Goal: Information Seeking & Learning: Learn about a topic

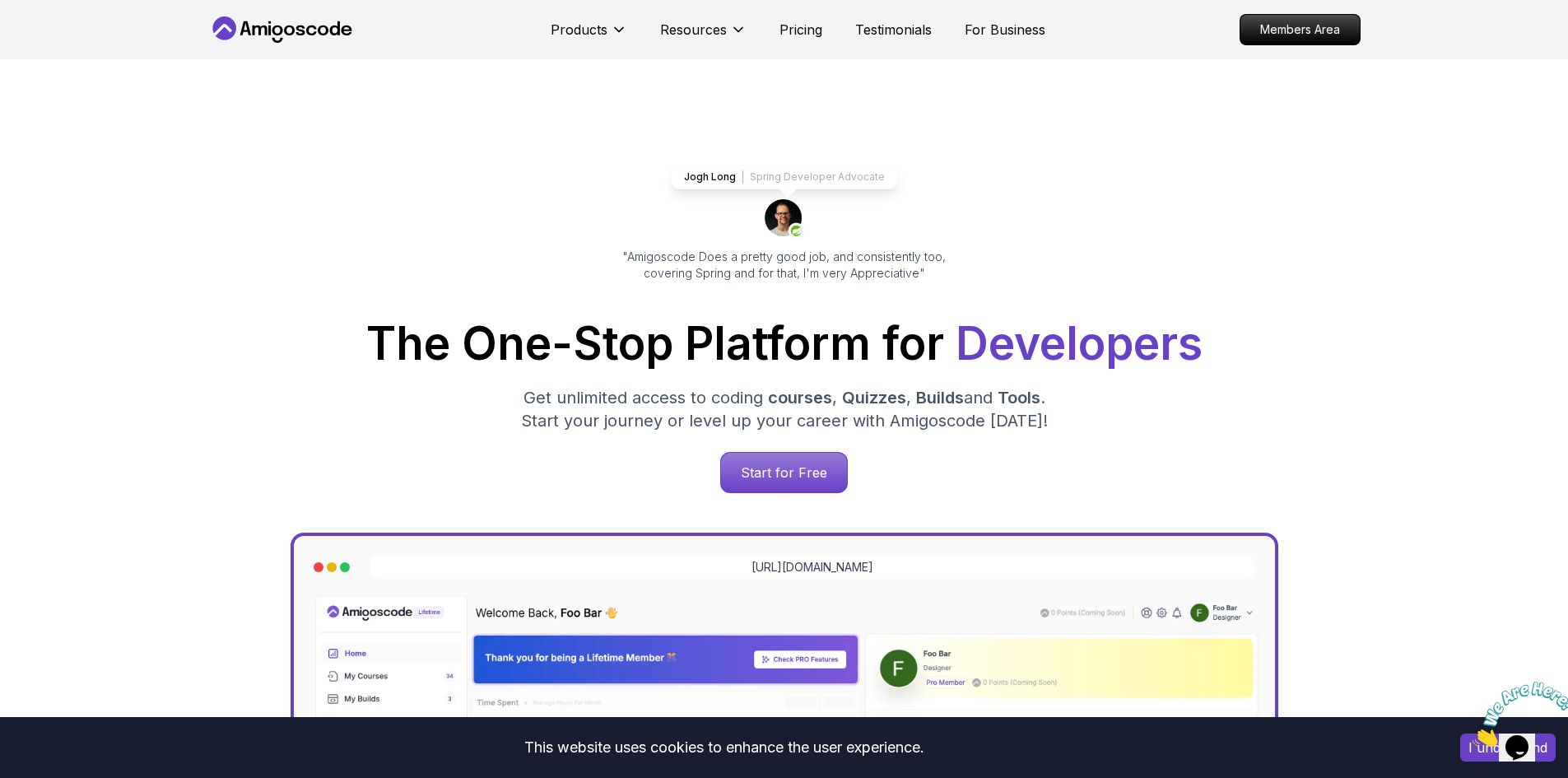
click at [1519, 109] on div "Jogh Long Spring Developer Advocate "Amigoscode Does a pretty good job, and con…" at bounding box center [784, 673] width 1568 height 1227
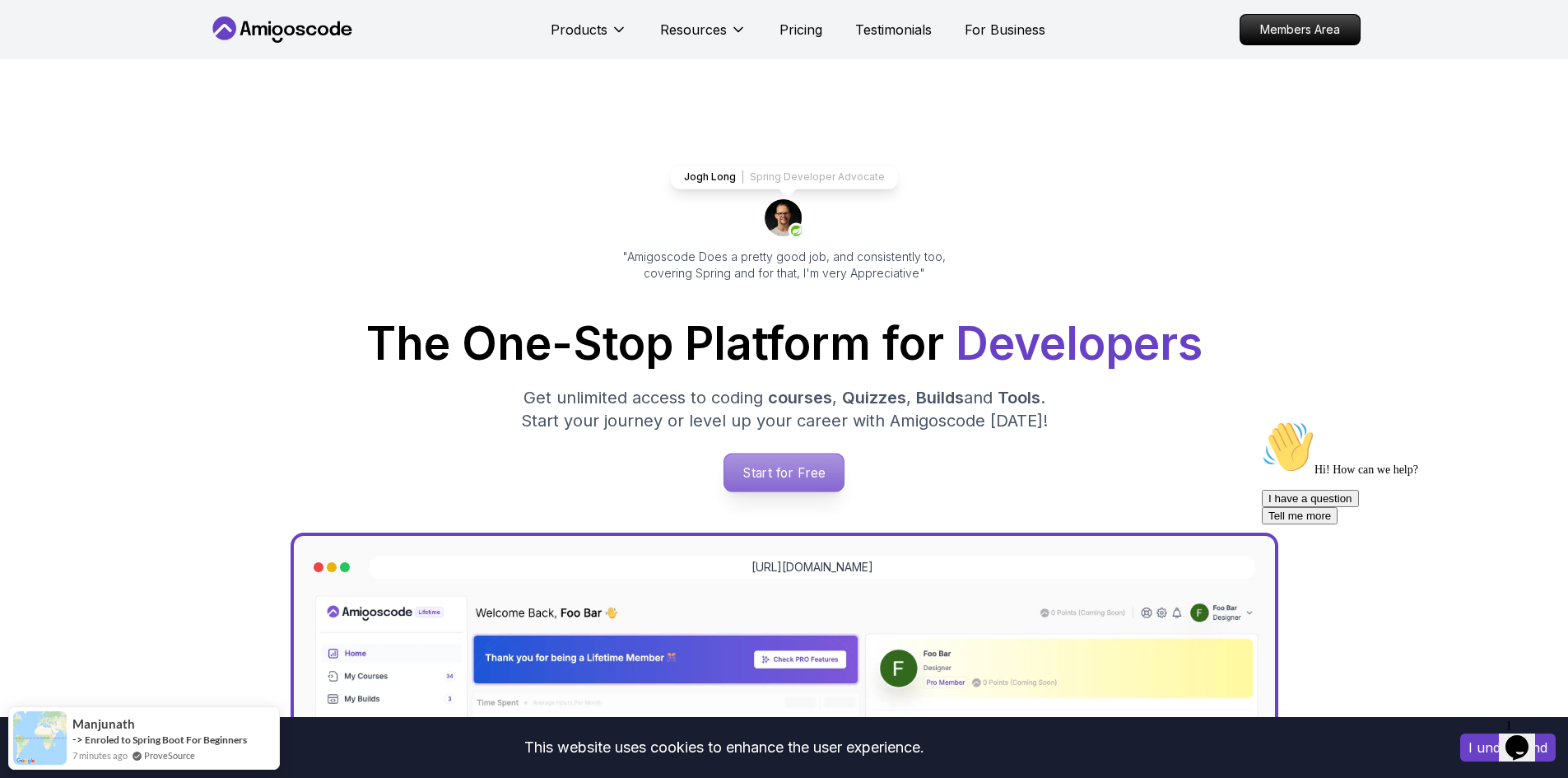
click at [813, 468] on p "Start for Free" at bounding box center [784, 472] width 120 height 38
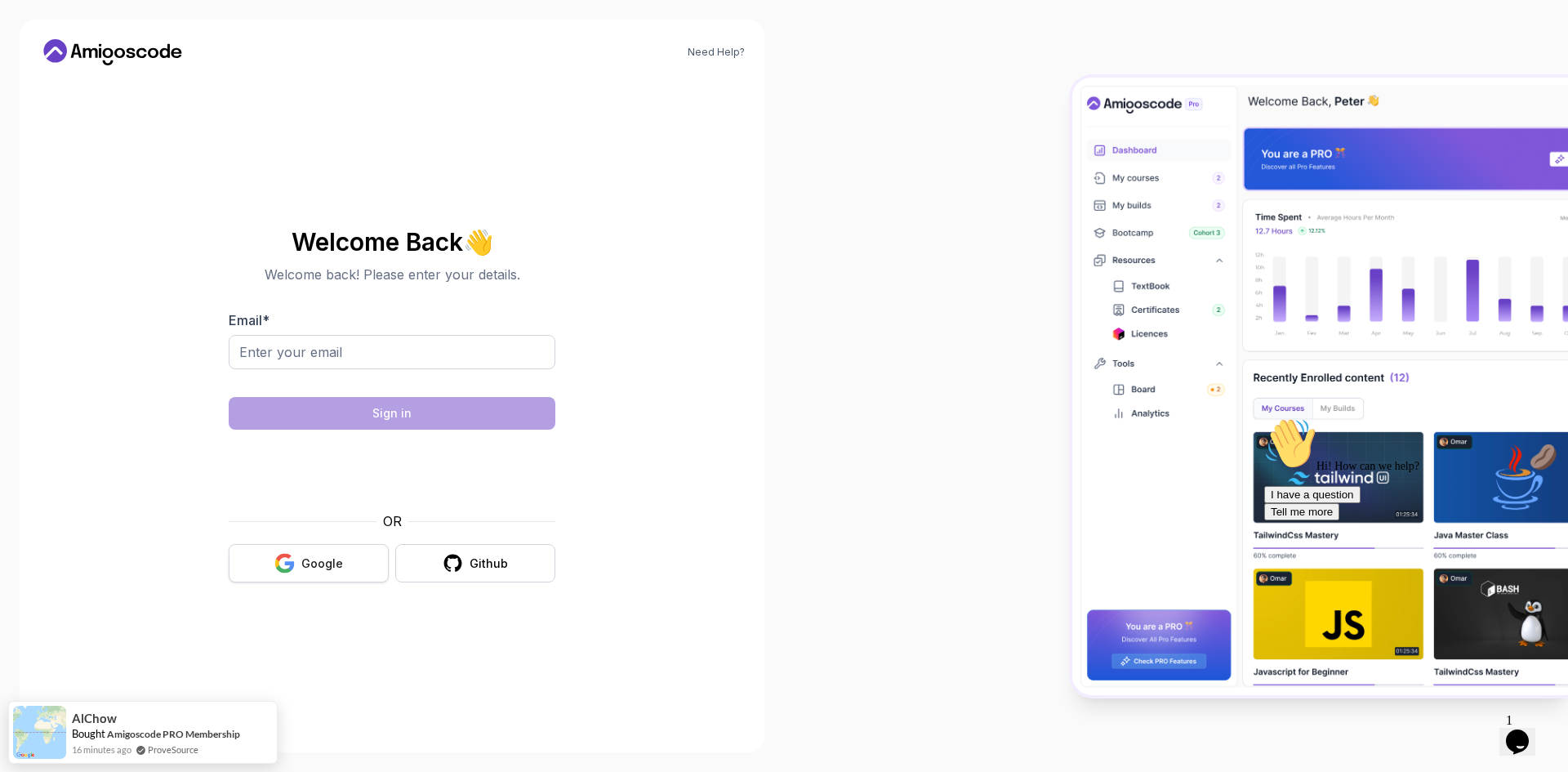
click at [356, 556] on button "Google" at bounding box center [308, 563] width 160 height 38
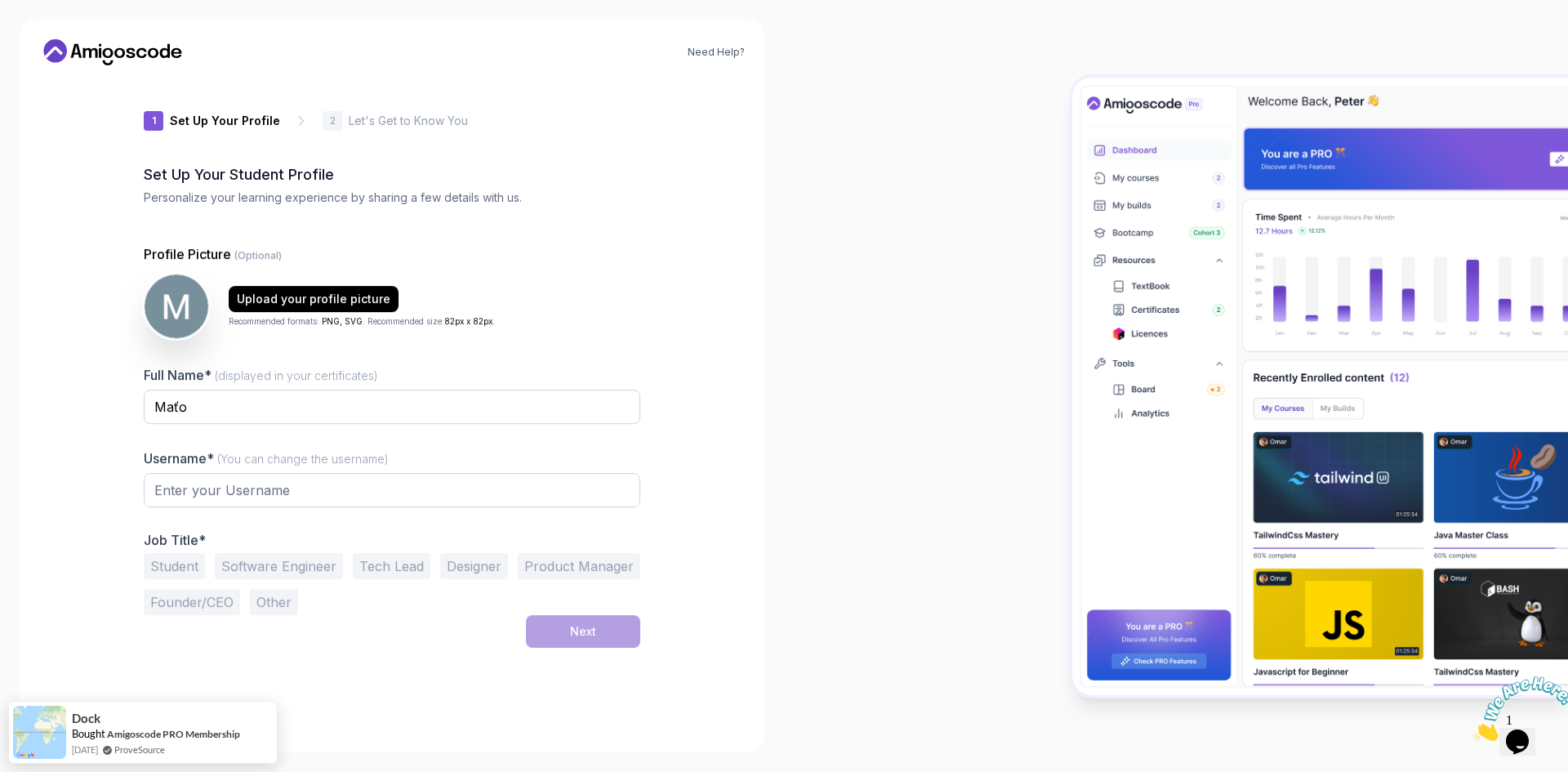
type input "wildgeckoc8398"
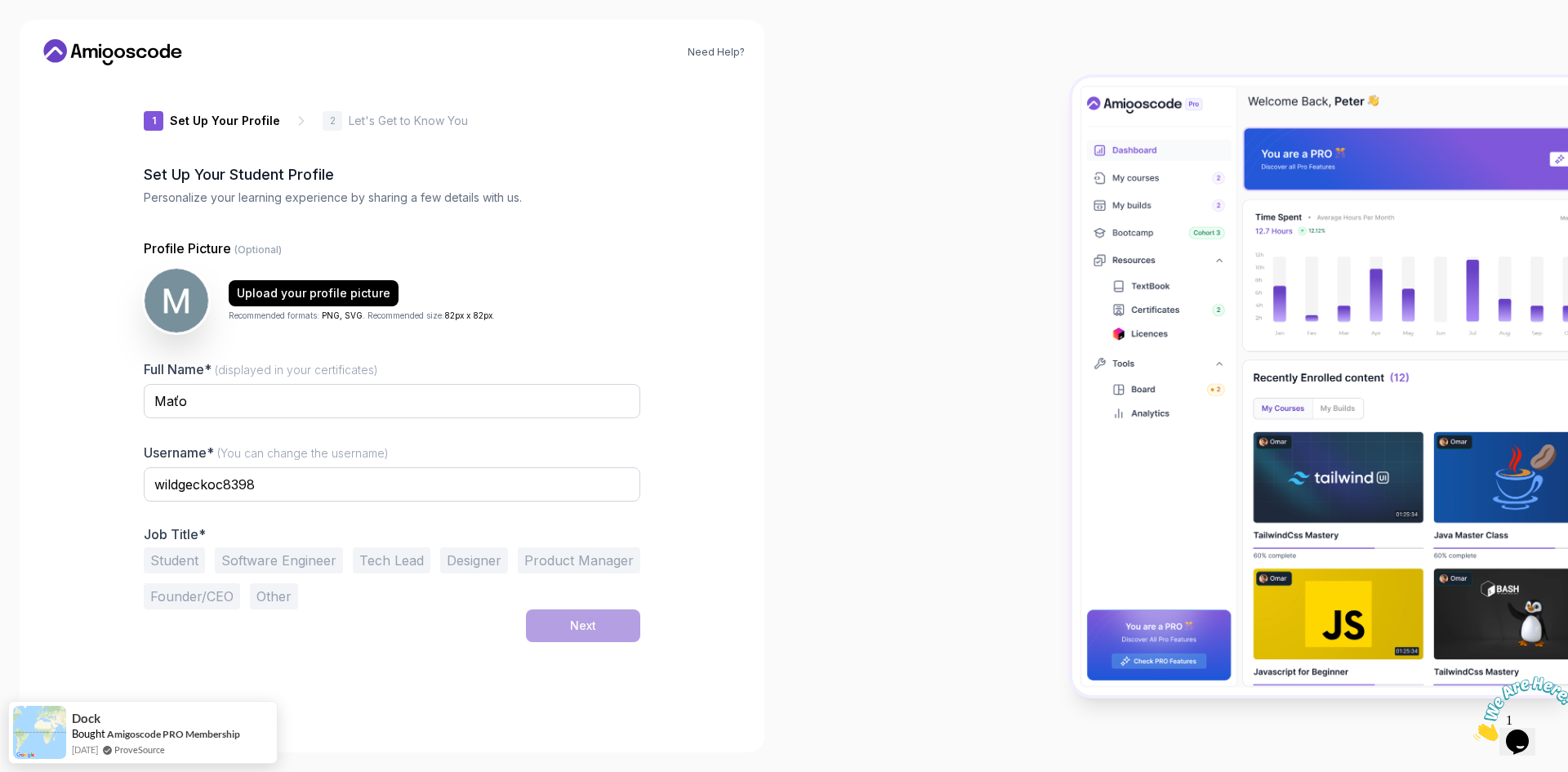
click at [182, 557] on button "Student" at bounding box center [174, 560] width 61 height 27
click at [576, 613] on button "Next" at bounding box center [583, 625] width 114 height 32
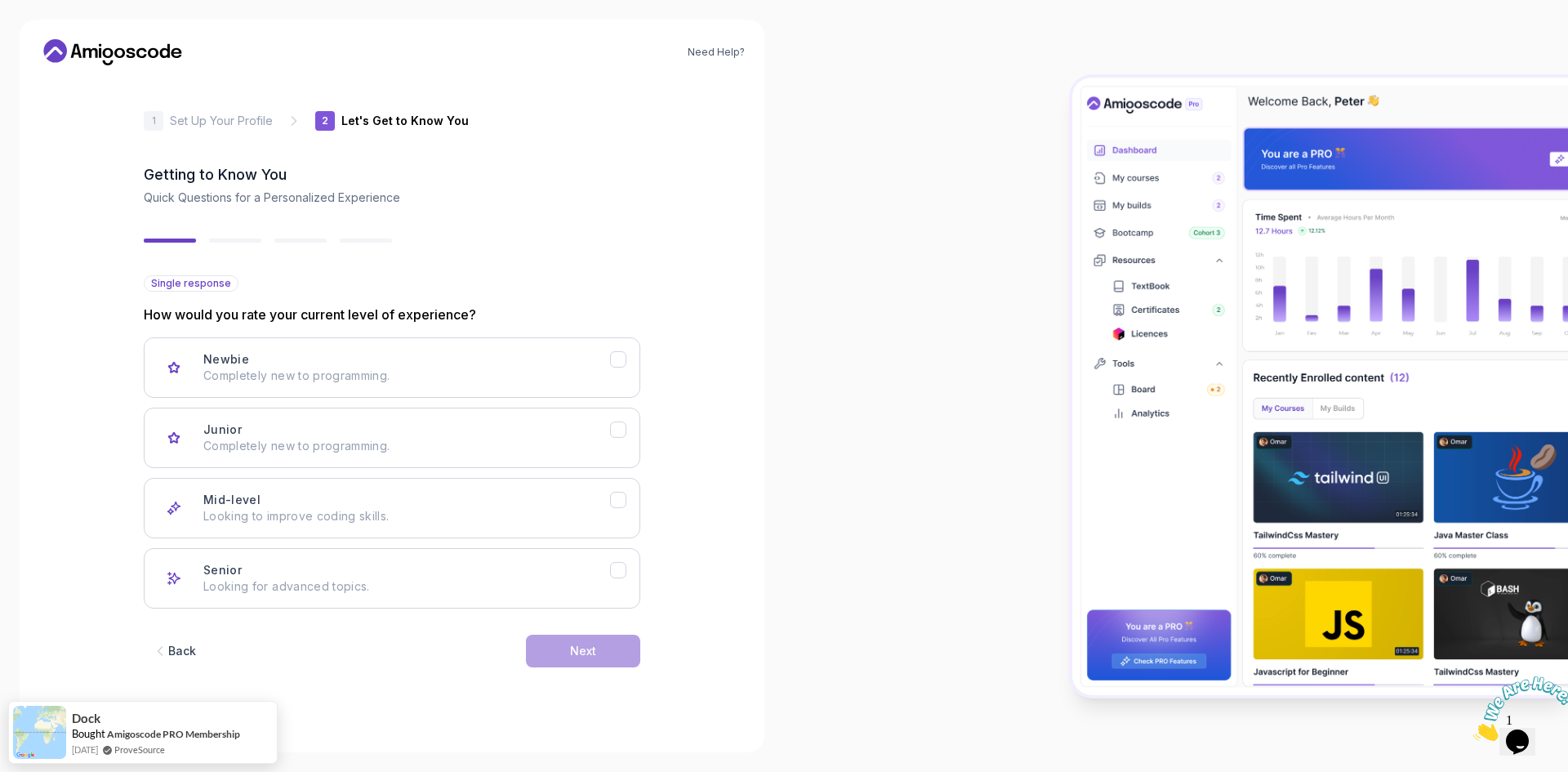
click at [419, 476] on div "Newbie Completely new to programming. Junior Completely new to programming. Mid…" at bounding box center [392, 472] width 497 height 271
click at [472, 361] on div "Newbie Completely new to programming." at bounding box center [406, 367] width 406 height 32
click at [589, 647] on div "Next" at bounding box center [582, 650] width 27 height 17
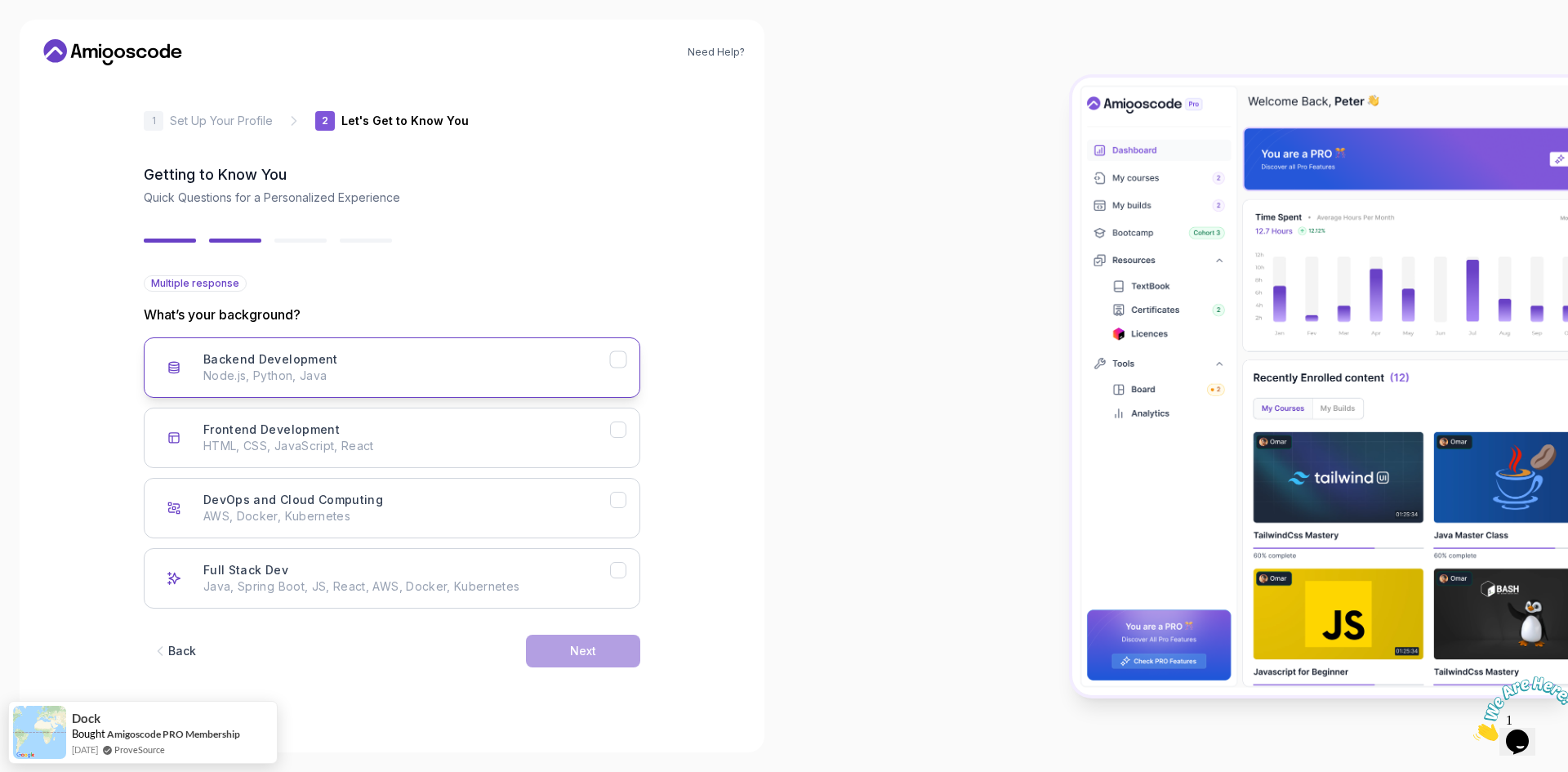
click at [519, 346] on button "Backend Development Node.js, Python, Java" at bounding box center [392, 367] width 497 height 61
click at [580, 647] on div "Next" at bounding box center [582, 650] width 27 height 17
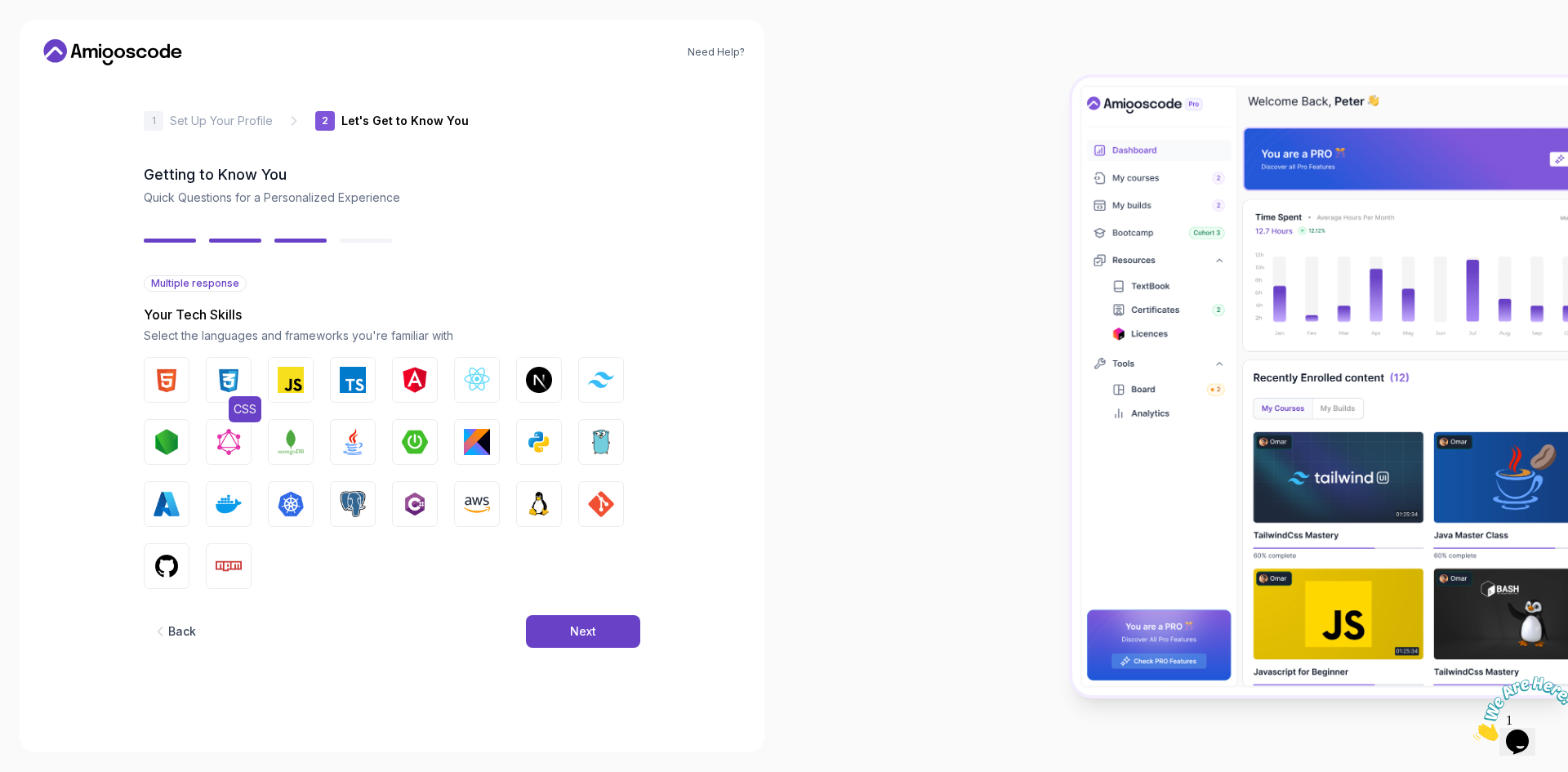
click at [216, 386] on img "button" at bounding box center [229, 379] width 27 height 27
click at [567, 626] on button "Next" at bounding box center [583, 631] width 114 height 32
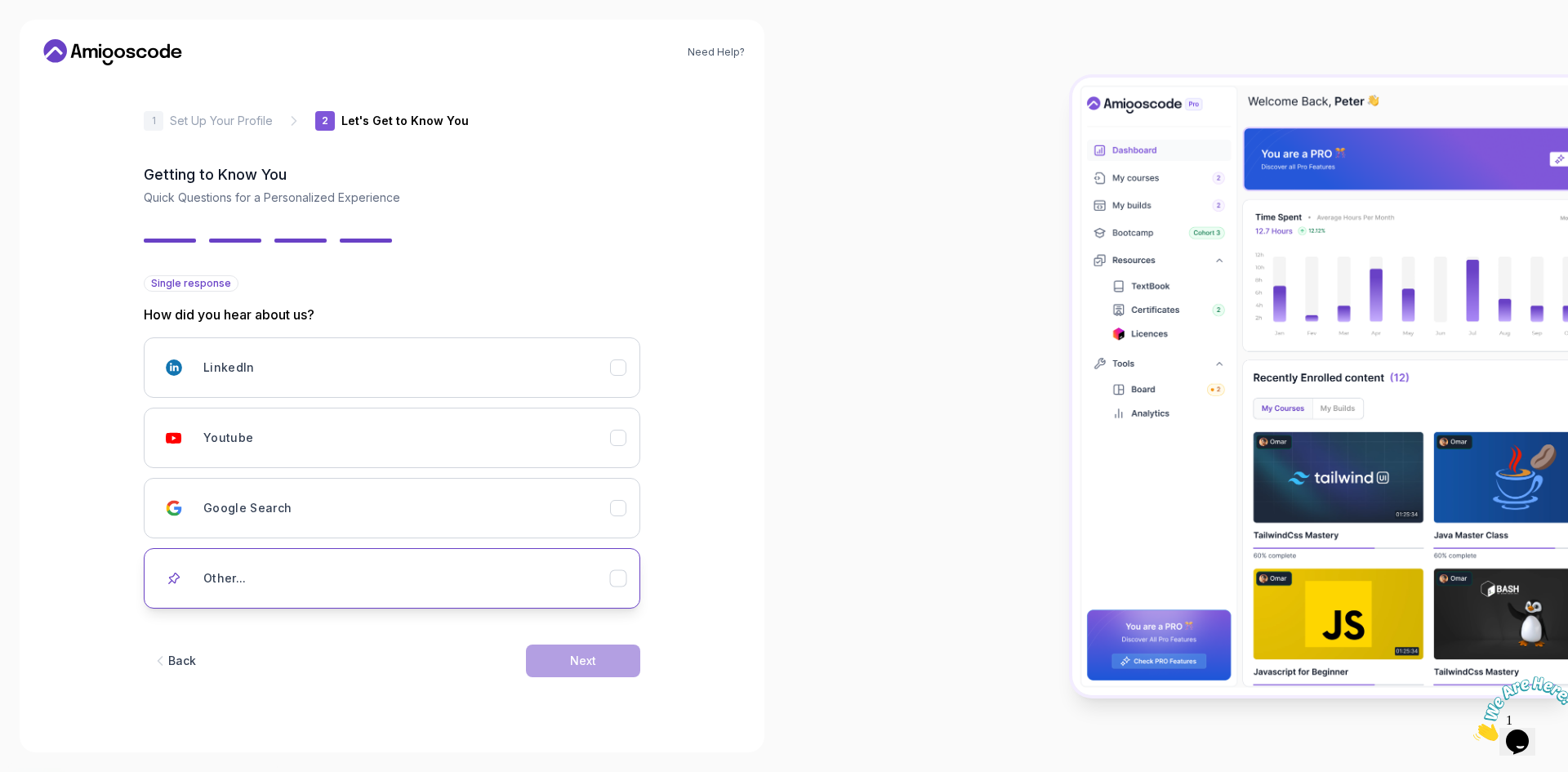
click at [574, 591] on div "Other..." at bounding box center [406, 578] width 406 height 32
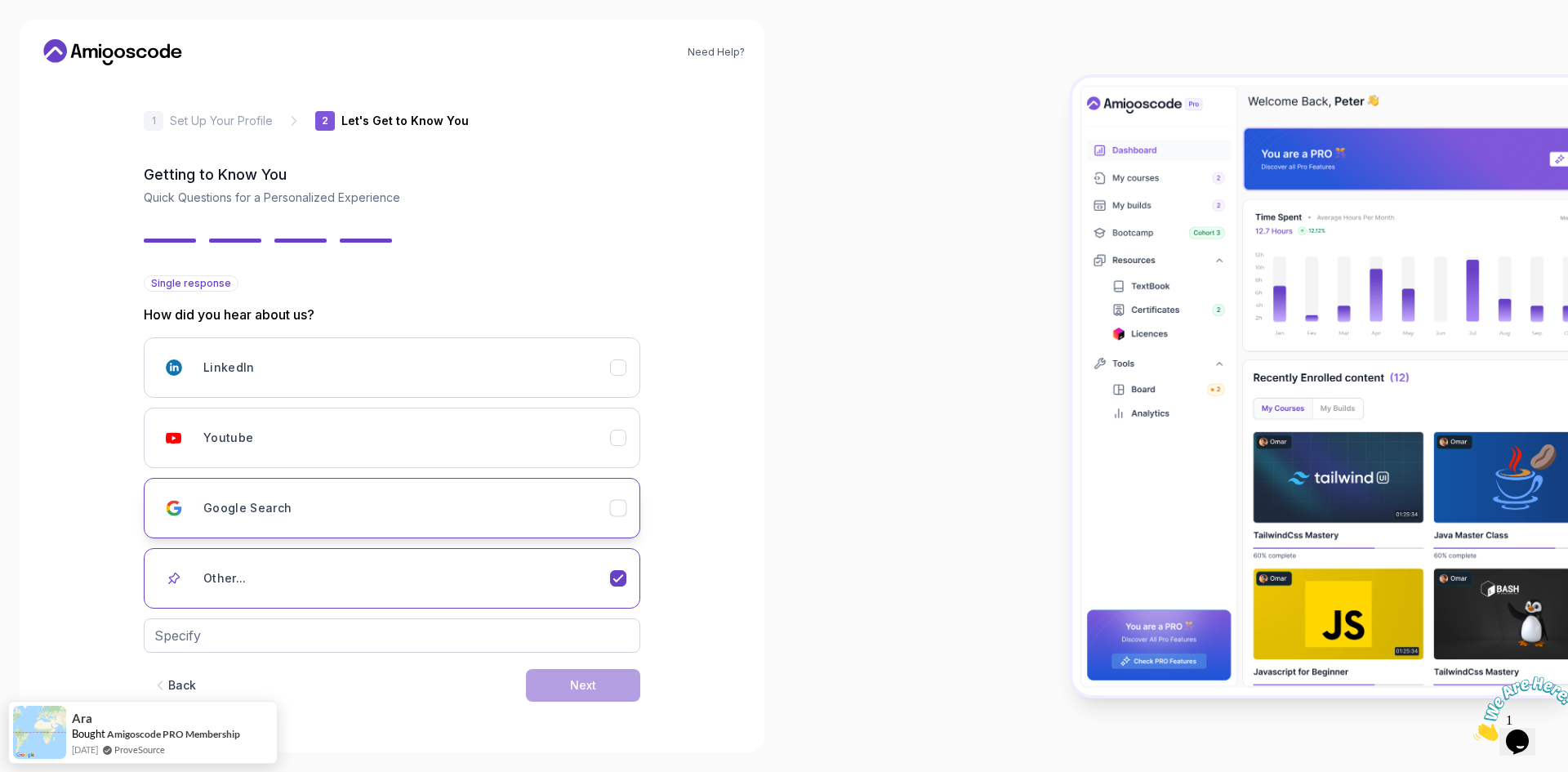
click at [584, 499] on div "Google Search" at bounding box center [406, 508] width 406 height 32
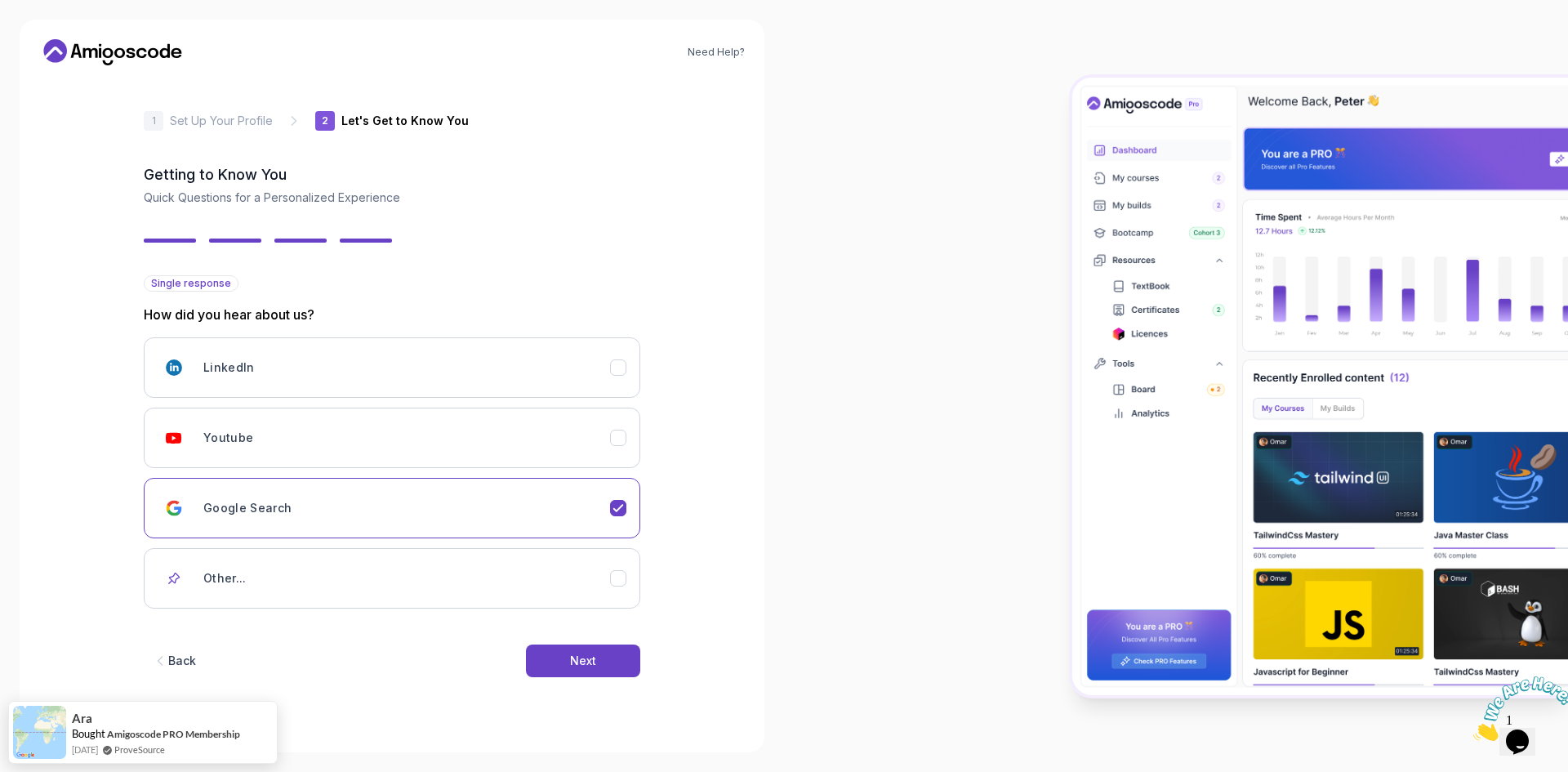
click at [589, 642] on div "Back Next" at bounding box center [392, 660] width 497 height 84
click at [589, 662] on div "Next" at bounding box center [582, 660] width 27 height 17
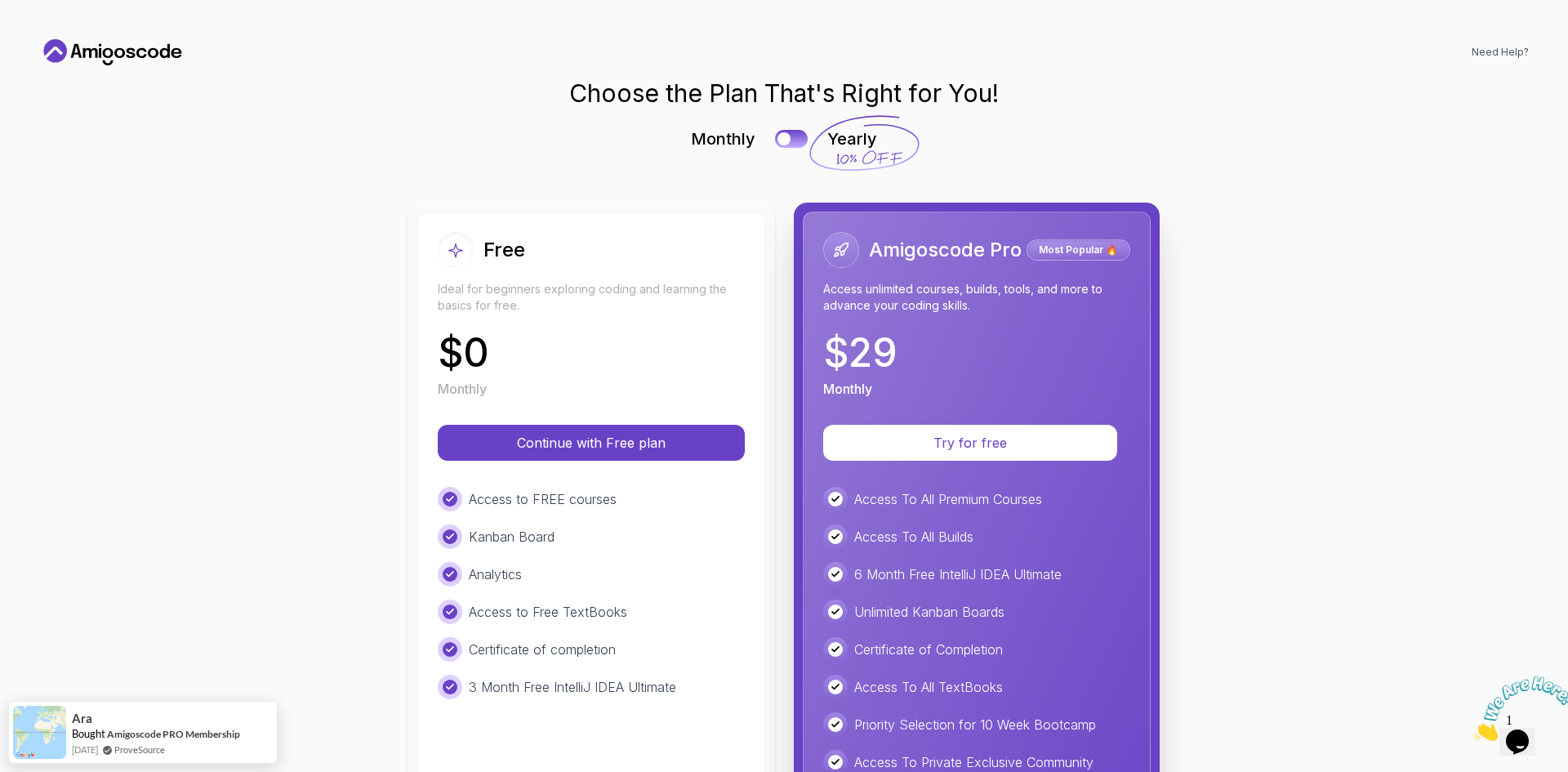
scroll to position [246, 0]
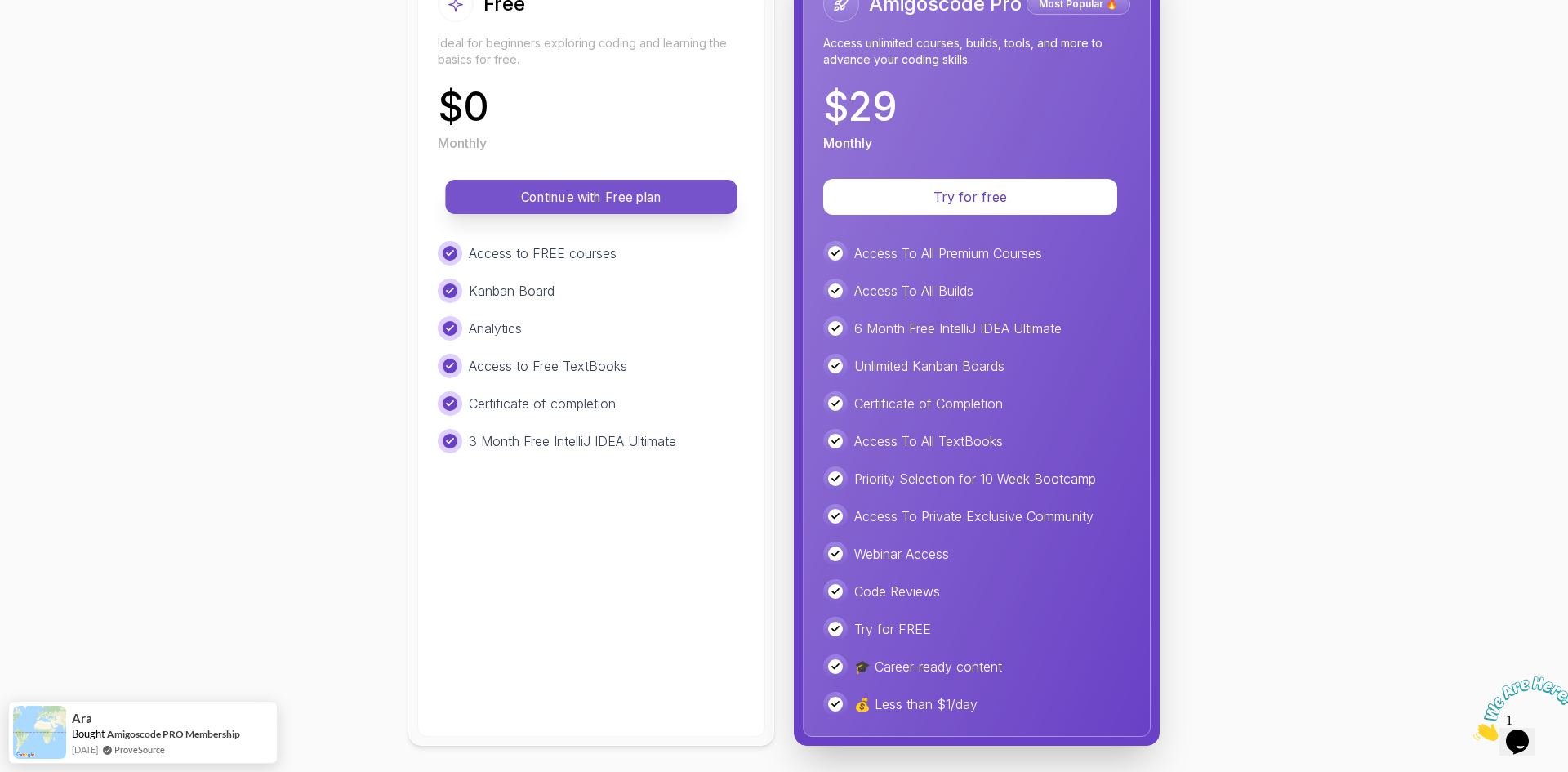
click at [624, 196] on p "Continue with Free plan" at bounding box center [590, 196] width 254 height 19
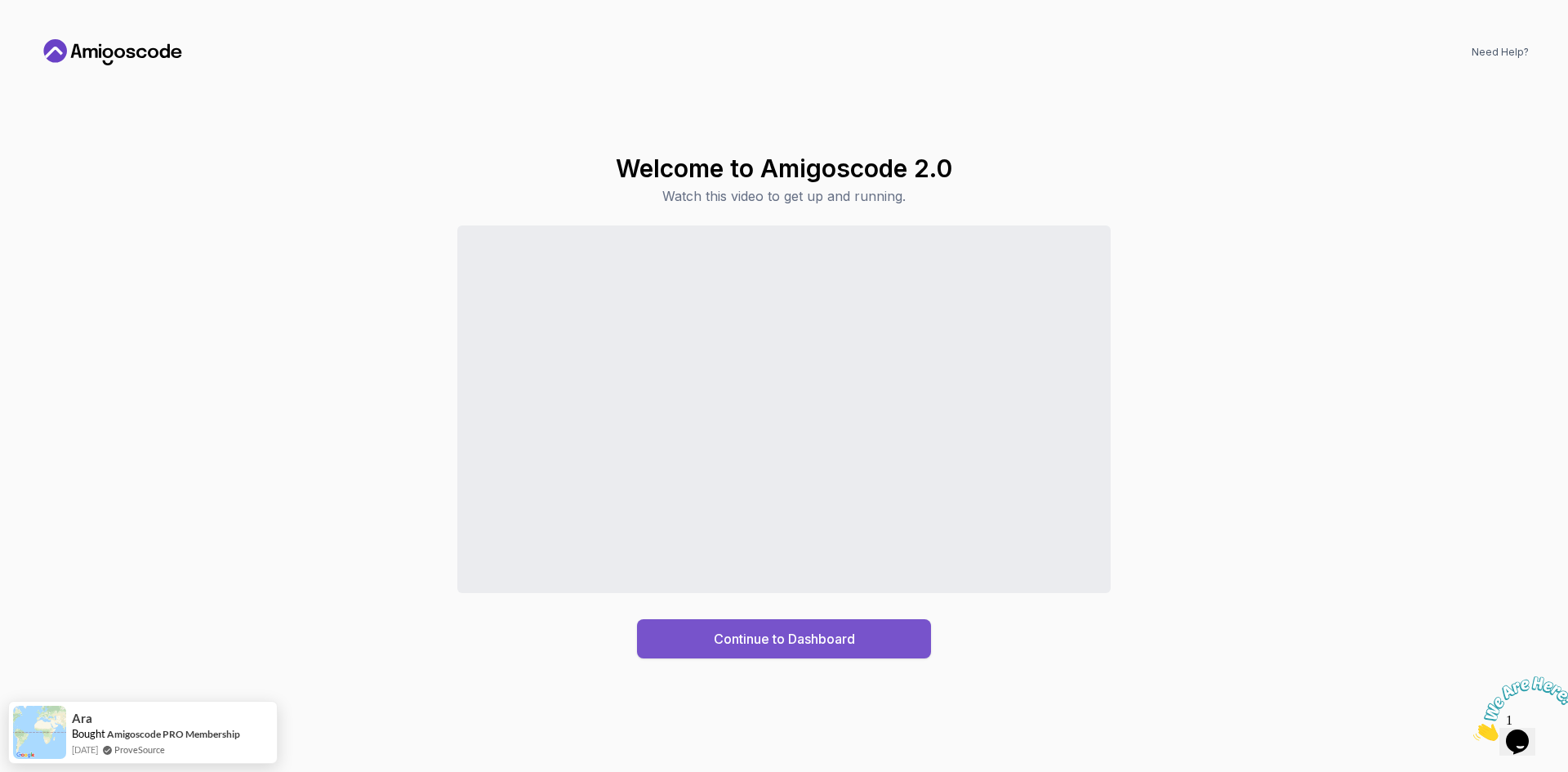
click at [786, 643] on div "Continue to Dashboard" at bounding box center [784, 638] width 141 height 20
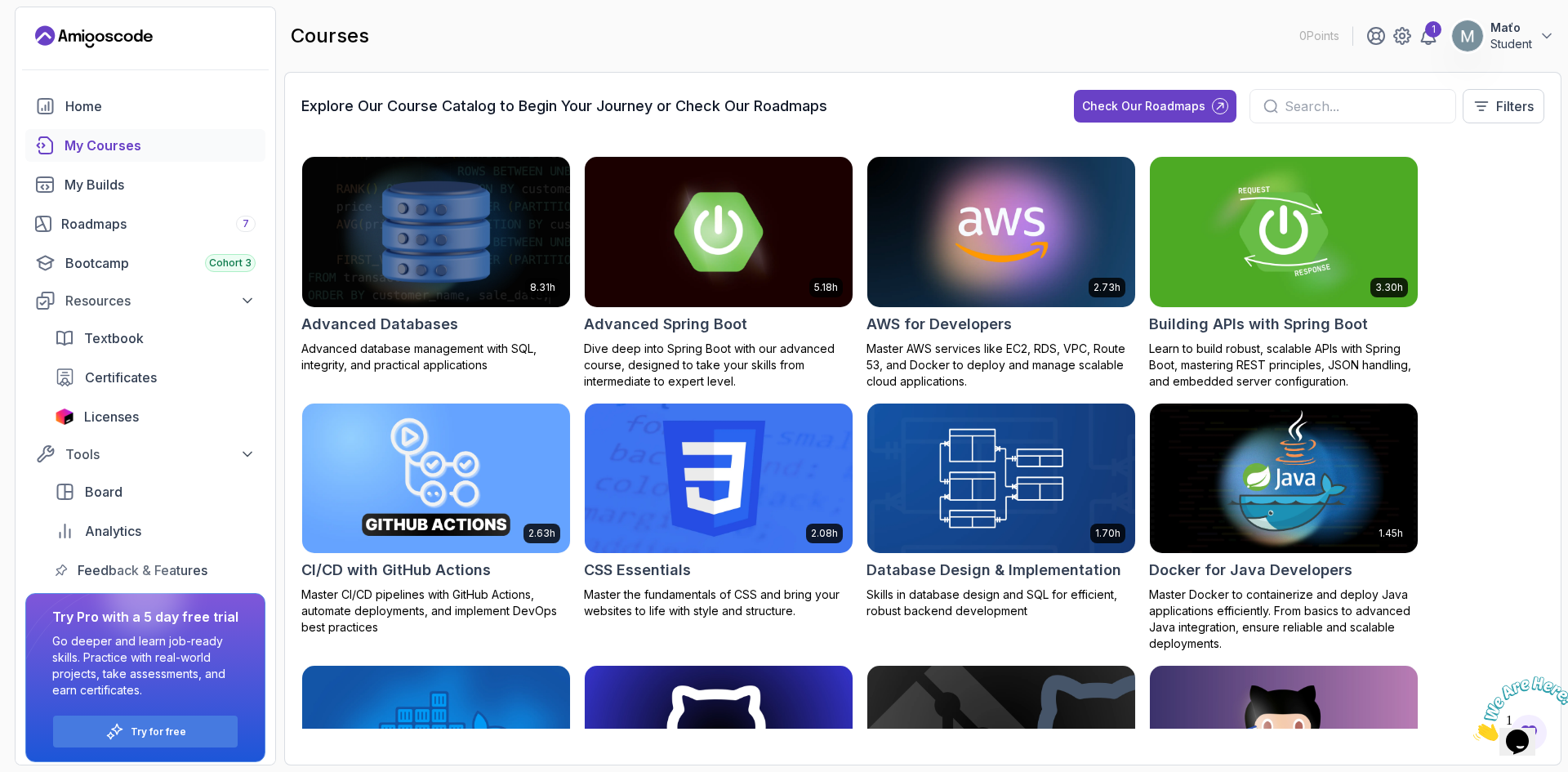
click at [671, 479] on img at bounding box center [719, 478] width 281 height 157
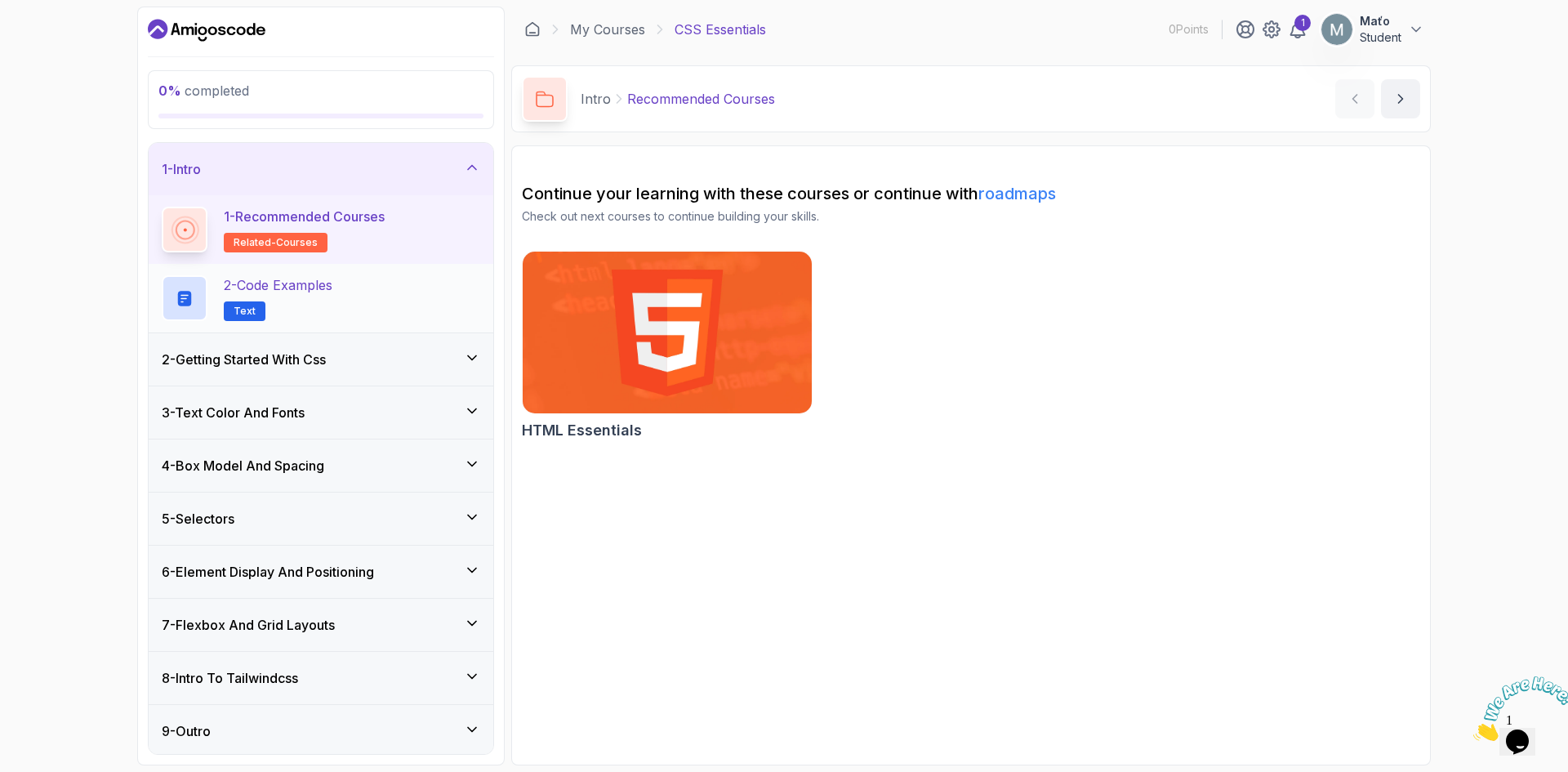
click at [405, 298] on div "2 - Code Examples Text" at bounding box center [321, 298] width 318 height 46
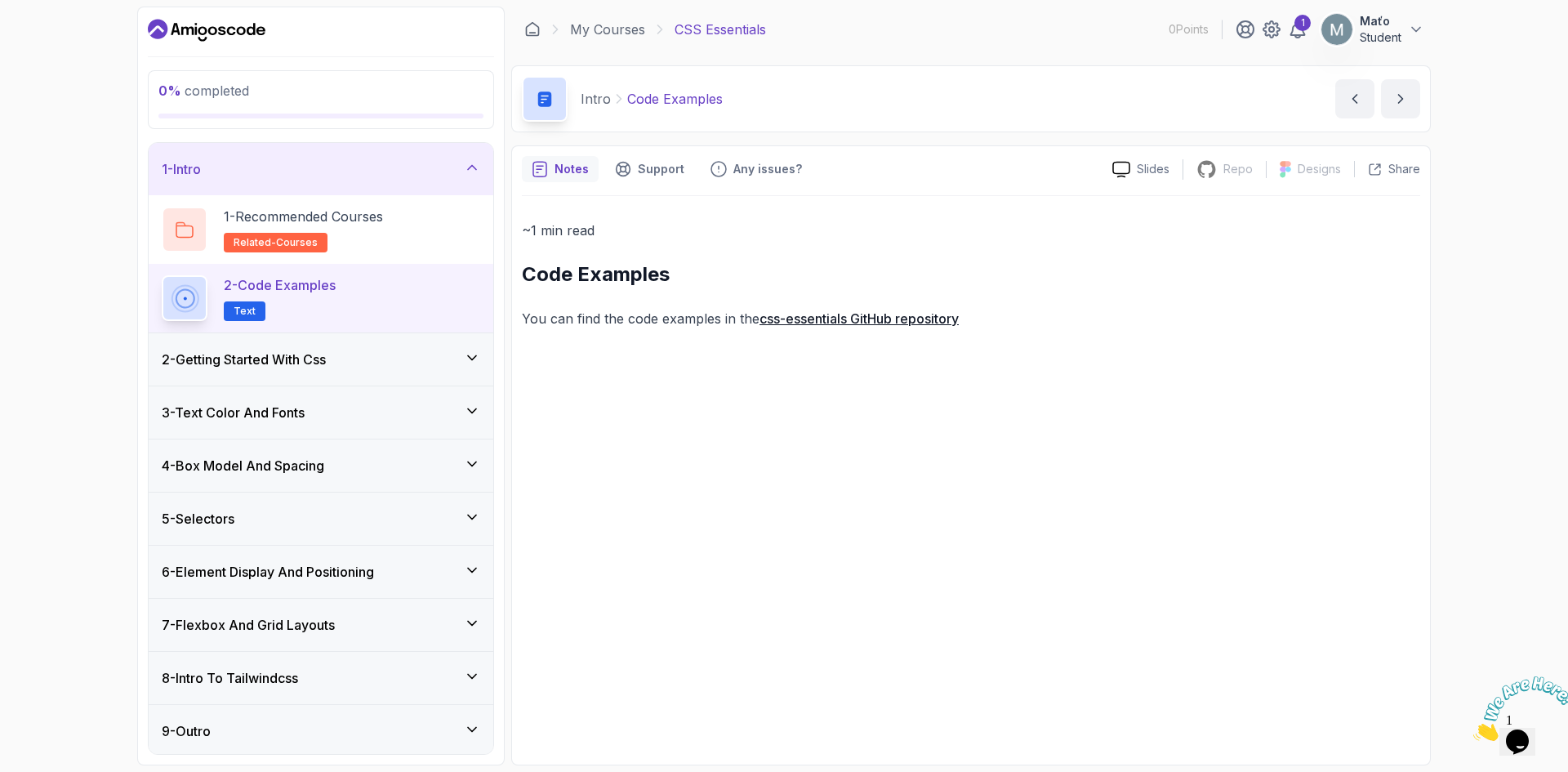
click at [317, 355] on h3 "2 - Getting Started With Css" at bounding box center [243, 359] width 164 height 20
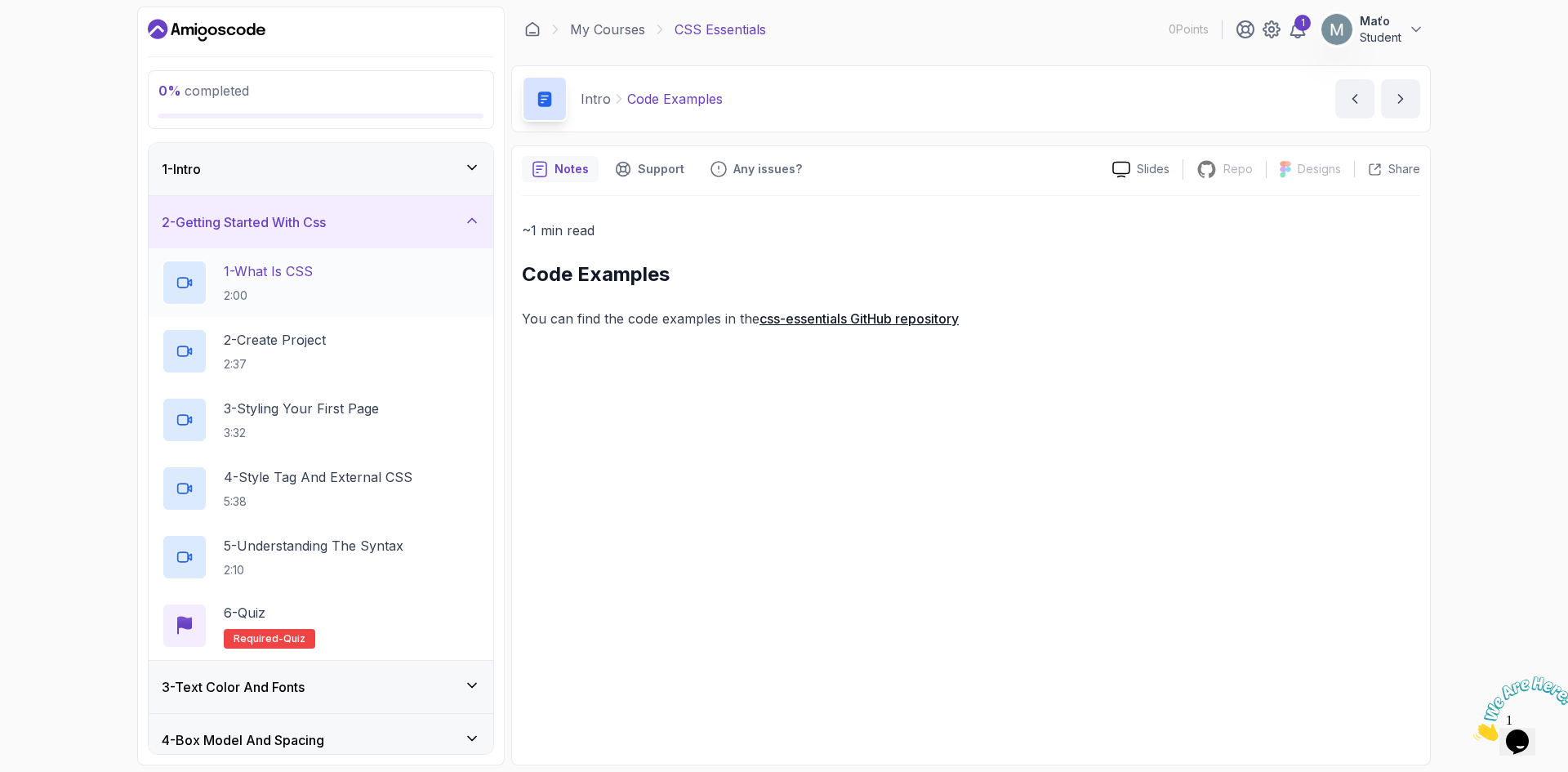
click at [372, 277] on div "1 - What Is CSS 2:00" at bounding box center [321, 282] width 318 height 46
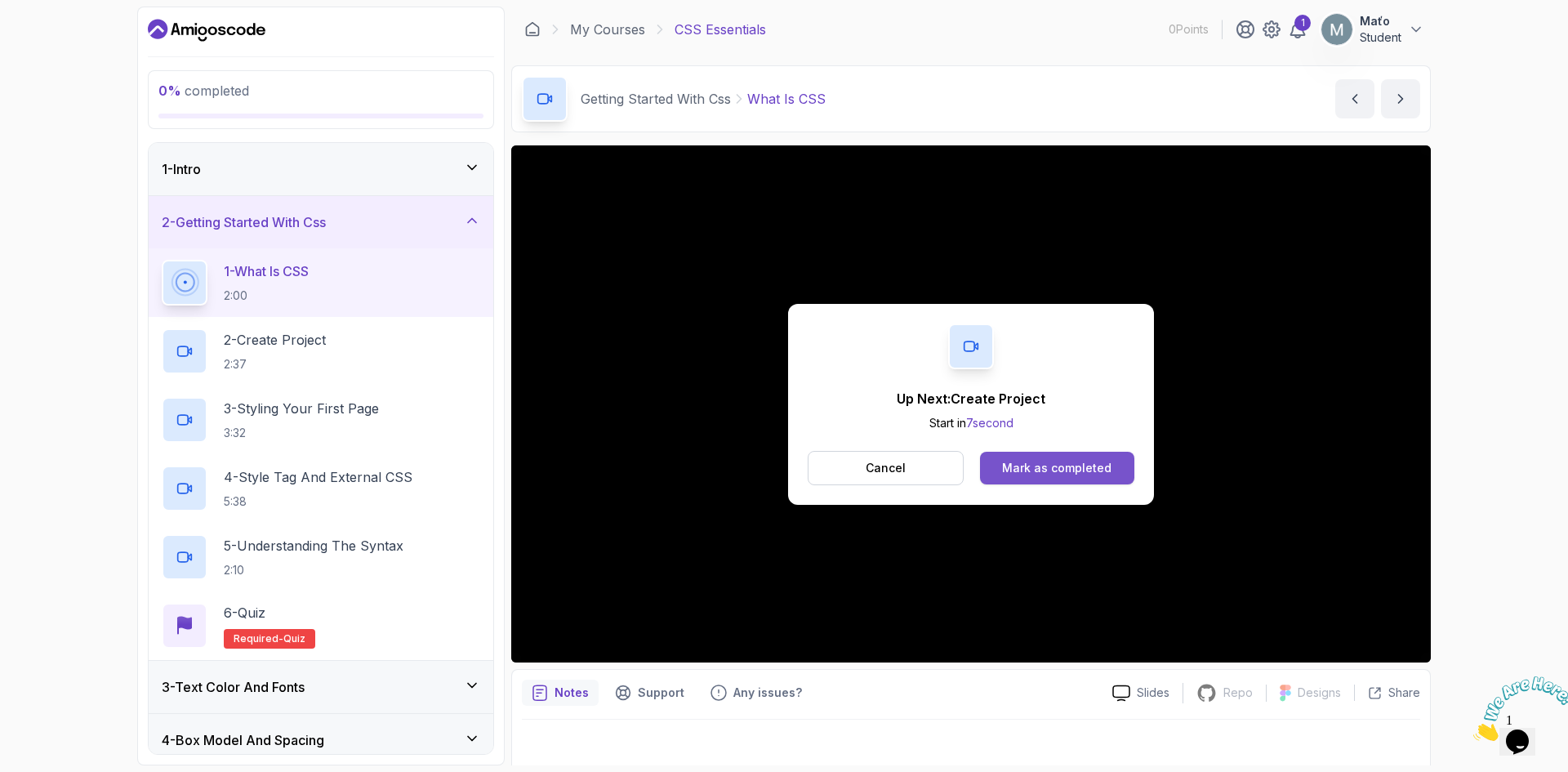
click at [1043, 461] on div "Mark as completed" at bounding box center [1055, 468] width 109 height 17
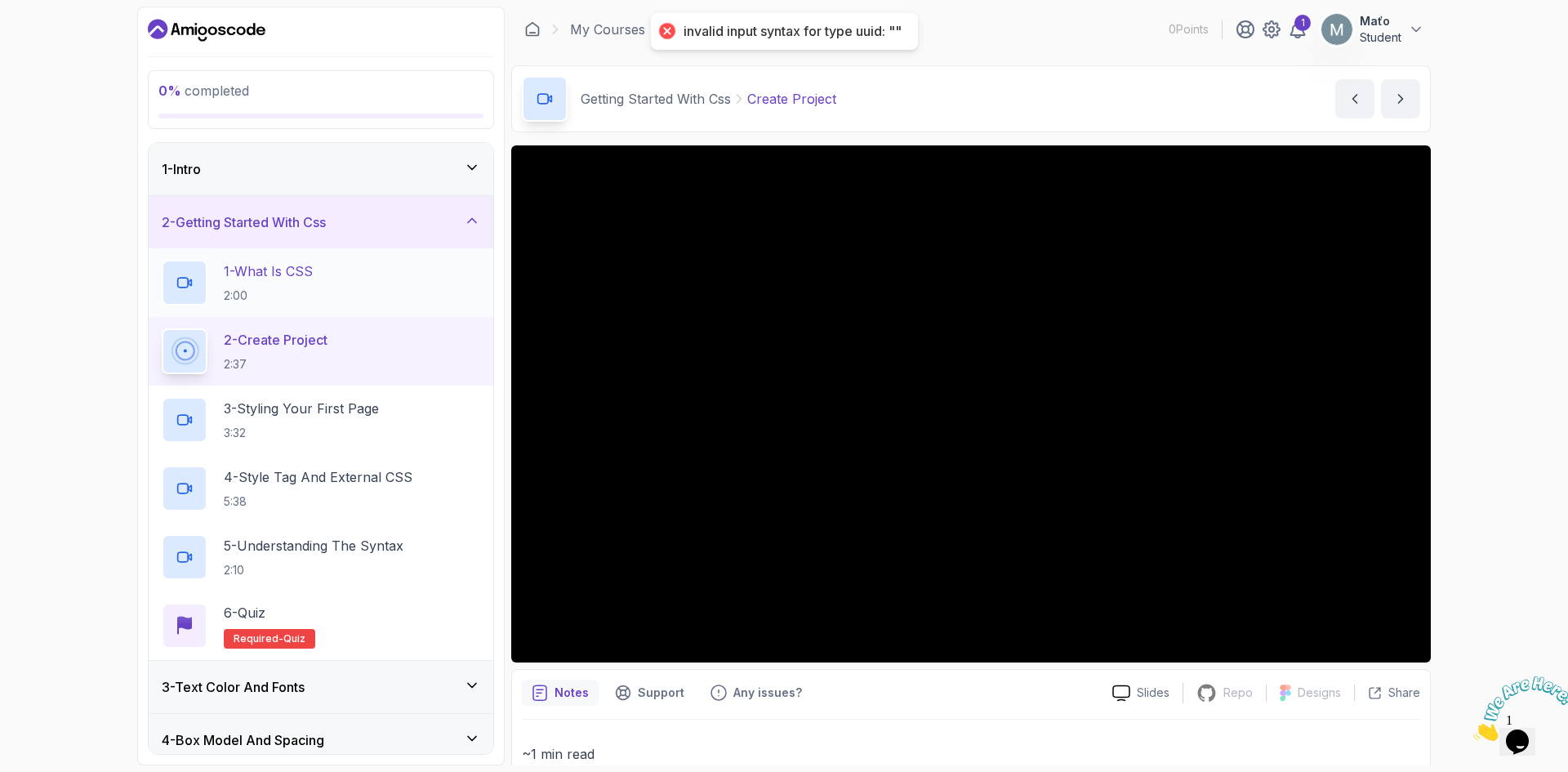
click at [424, 280] on div "1 - What Is CSS 2:00" at bounding box center [321, 282] width 318 height 46
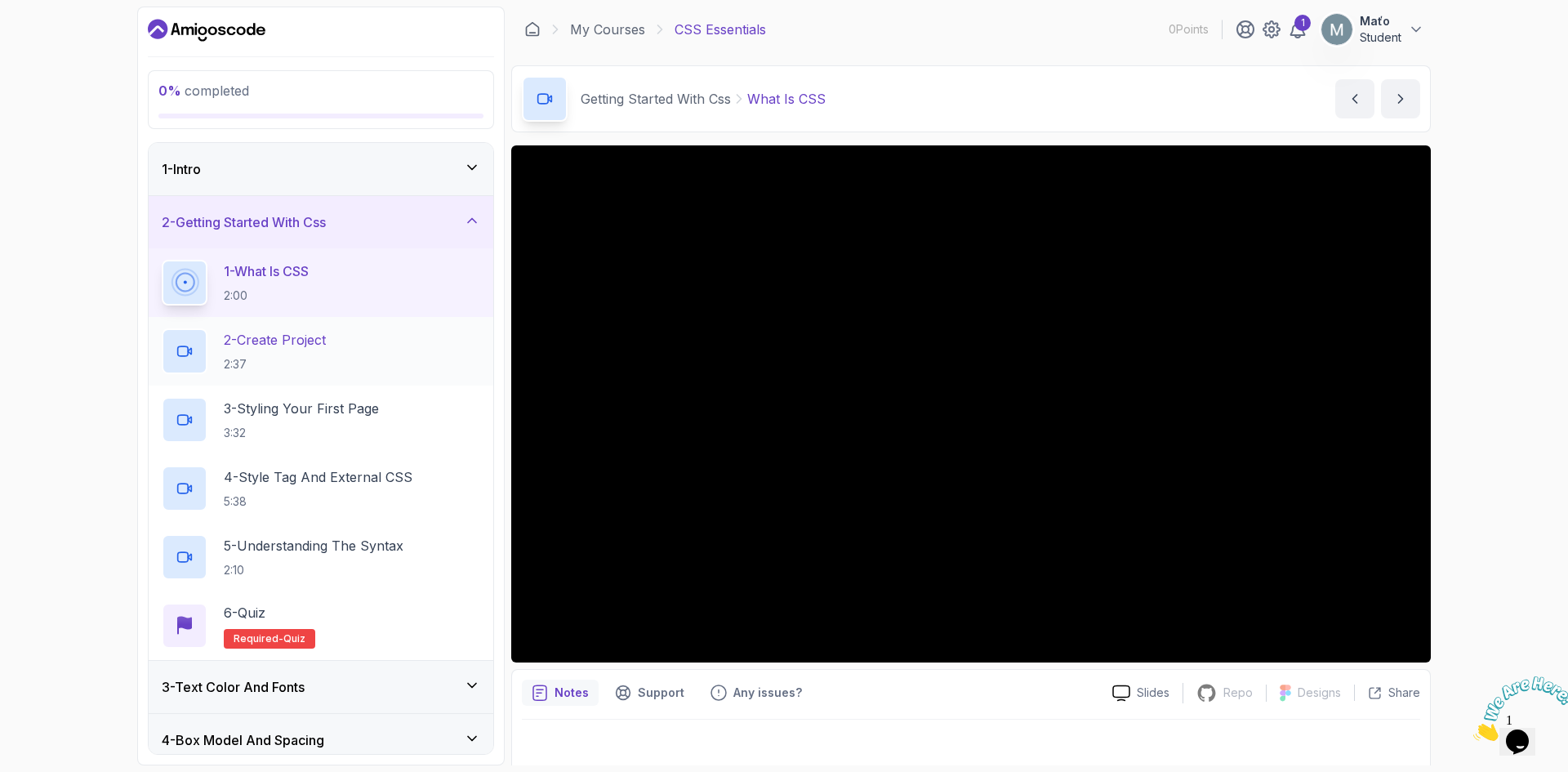
click at [368, 337] on div "2 - Create Project 2:37" at bounding box center [321, 351] width 318 height 46
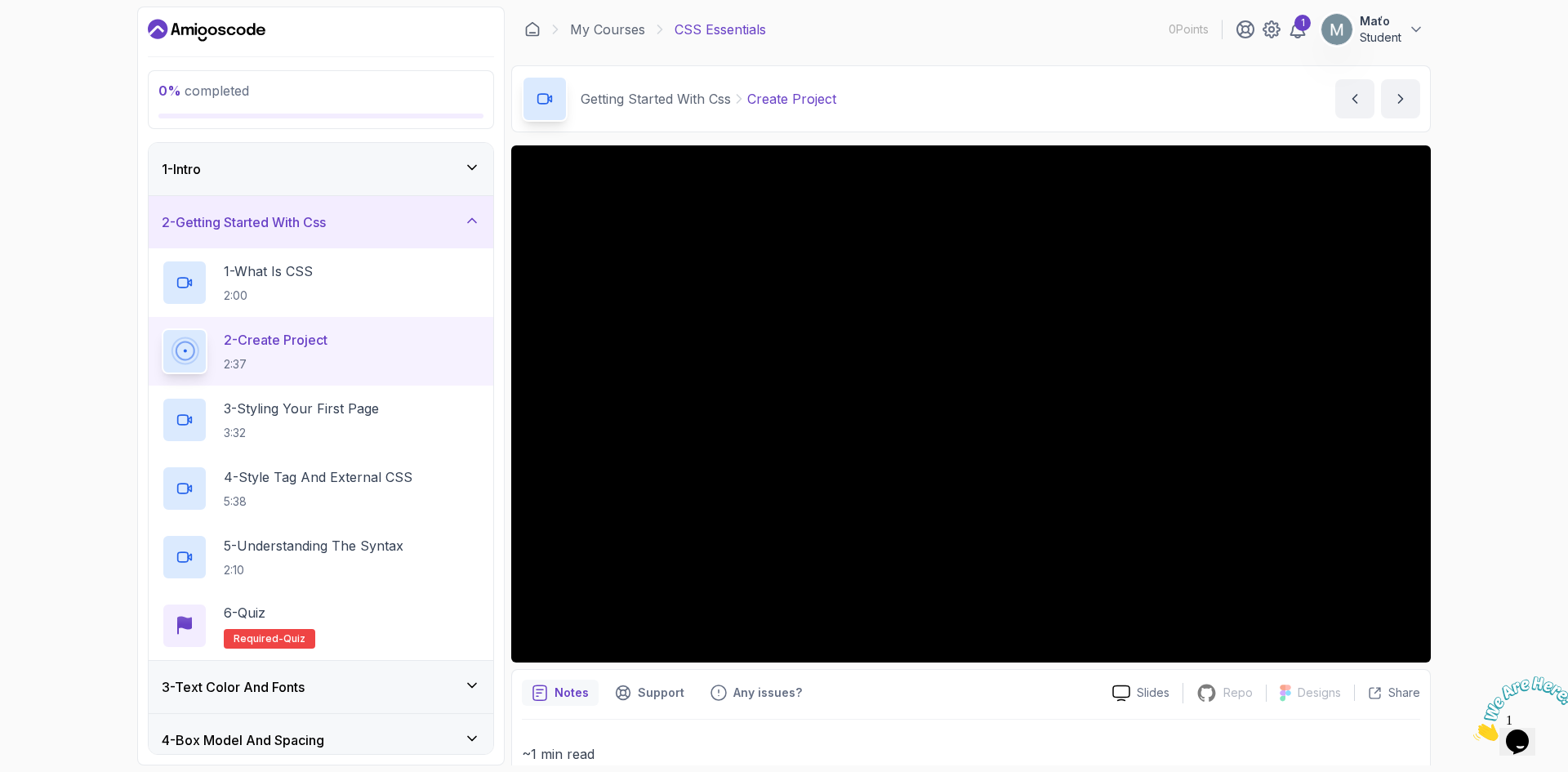
click at [305, 81] on p "0 % completed" at bounding box center [320, 90] width 325 height 20
click at [205, 34] on icon "Dashboard" at bounding box center [201, 30] width 9 height 9
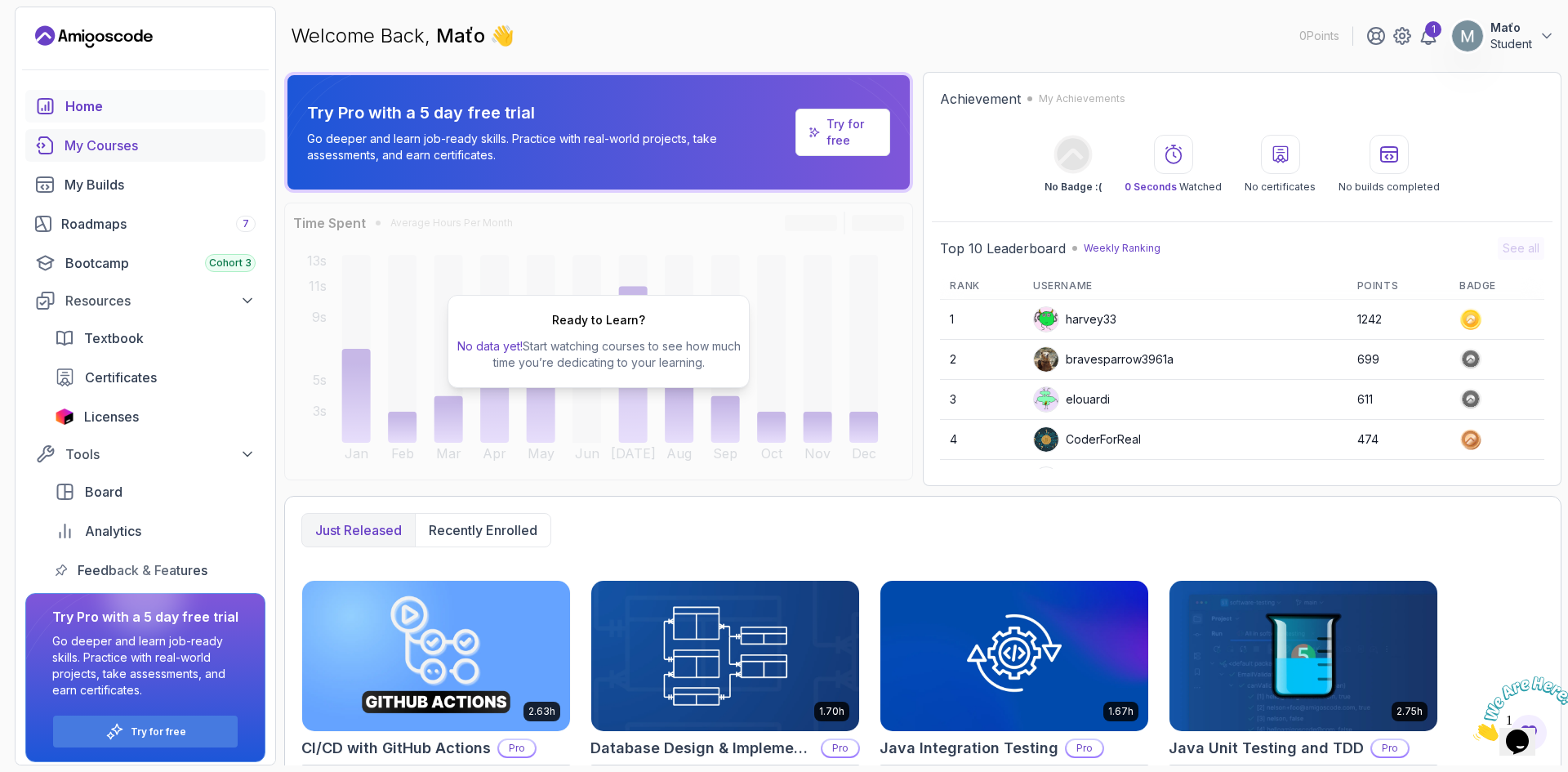
click at [138, 152] on div "My Courses" at bounding box center [160, 145] width 191 height 20
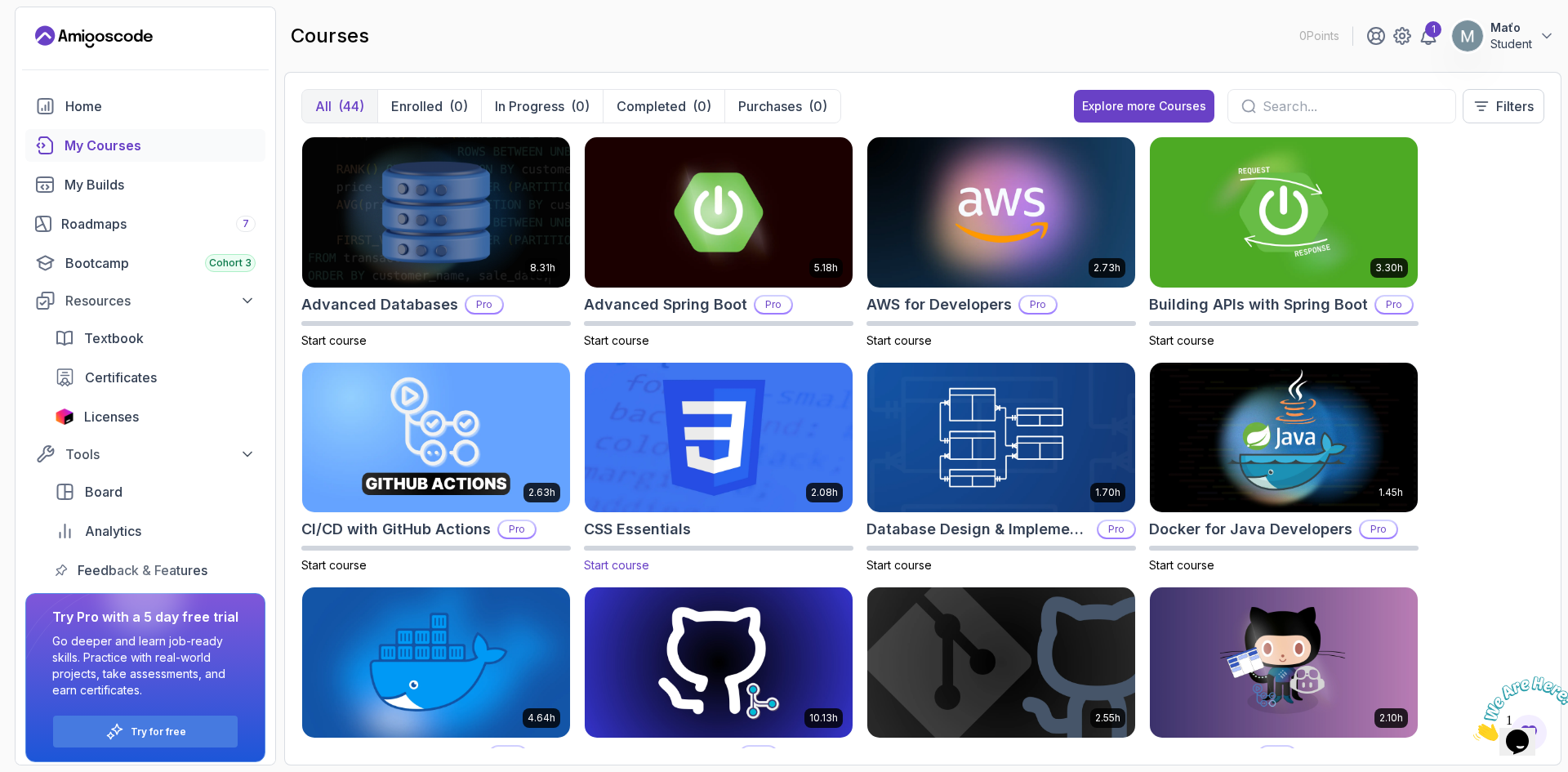
click at [688, 439] on img at bounding box center [719, 437] width 281 height 157
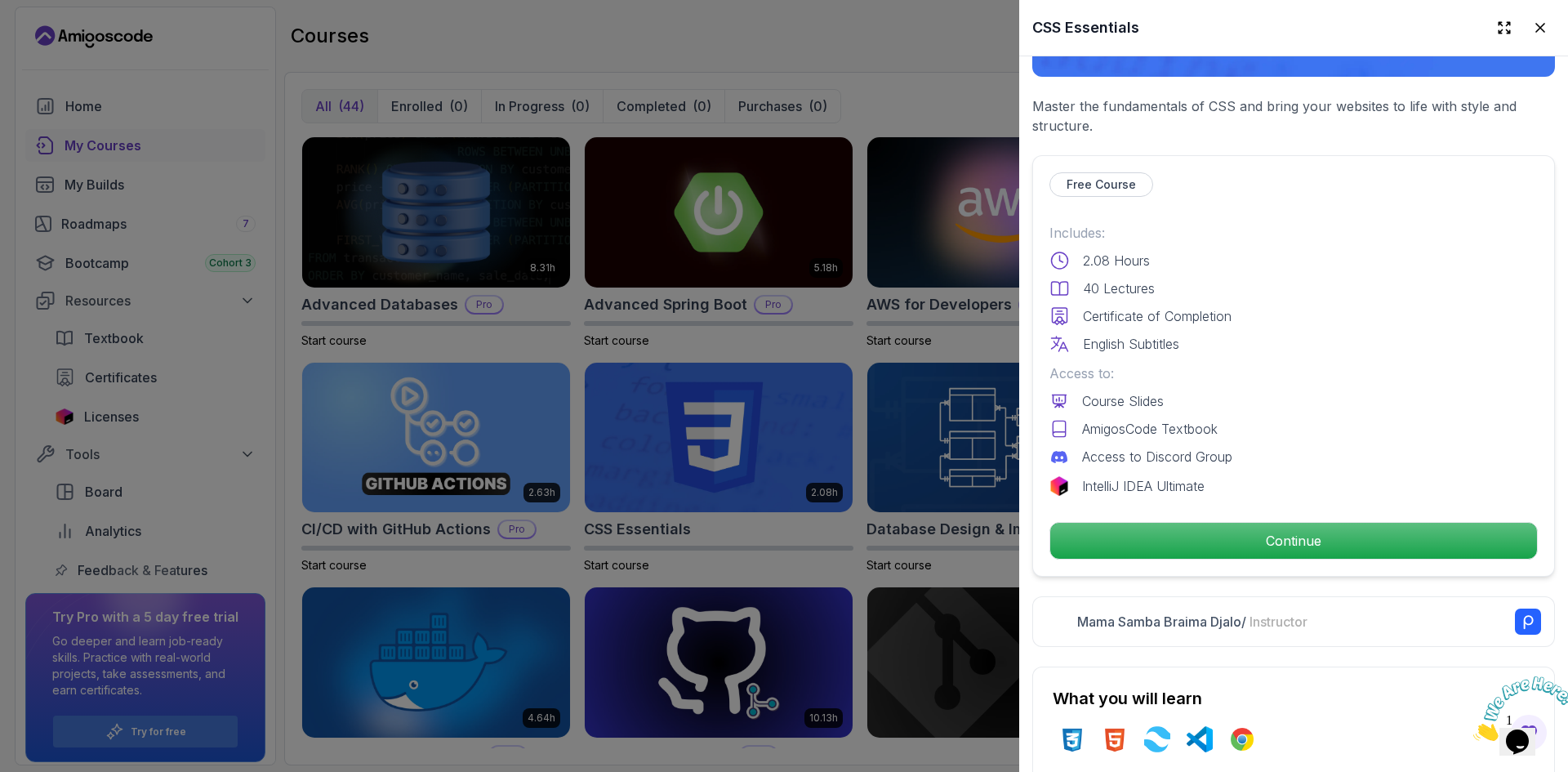
scroll to position [409, 0]
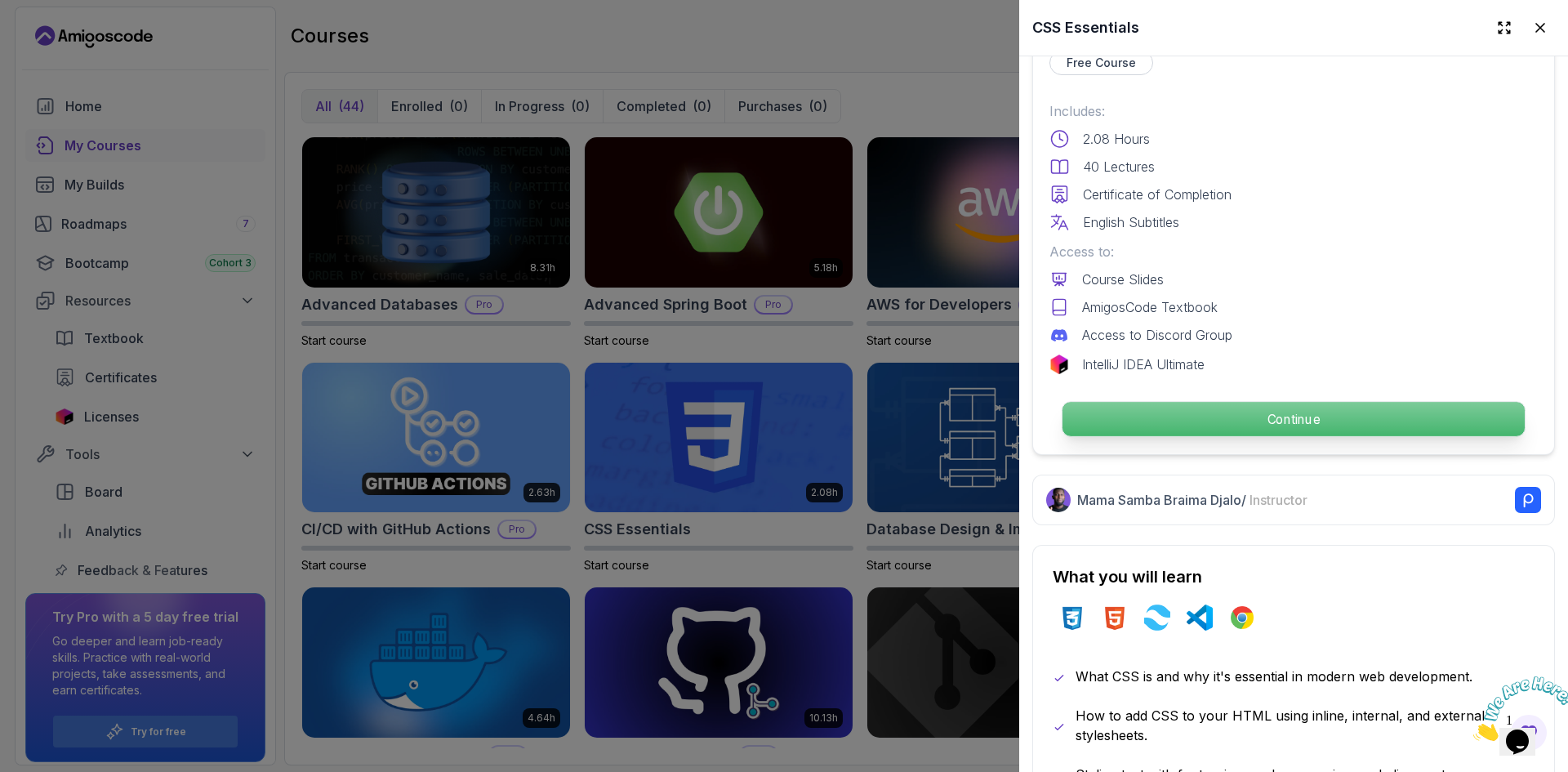
click at [1286, 411] on p "Continue" at bounding box center [1293, 418] width 462 height 34
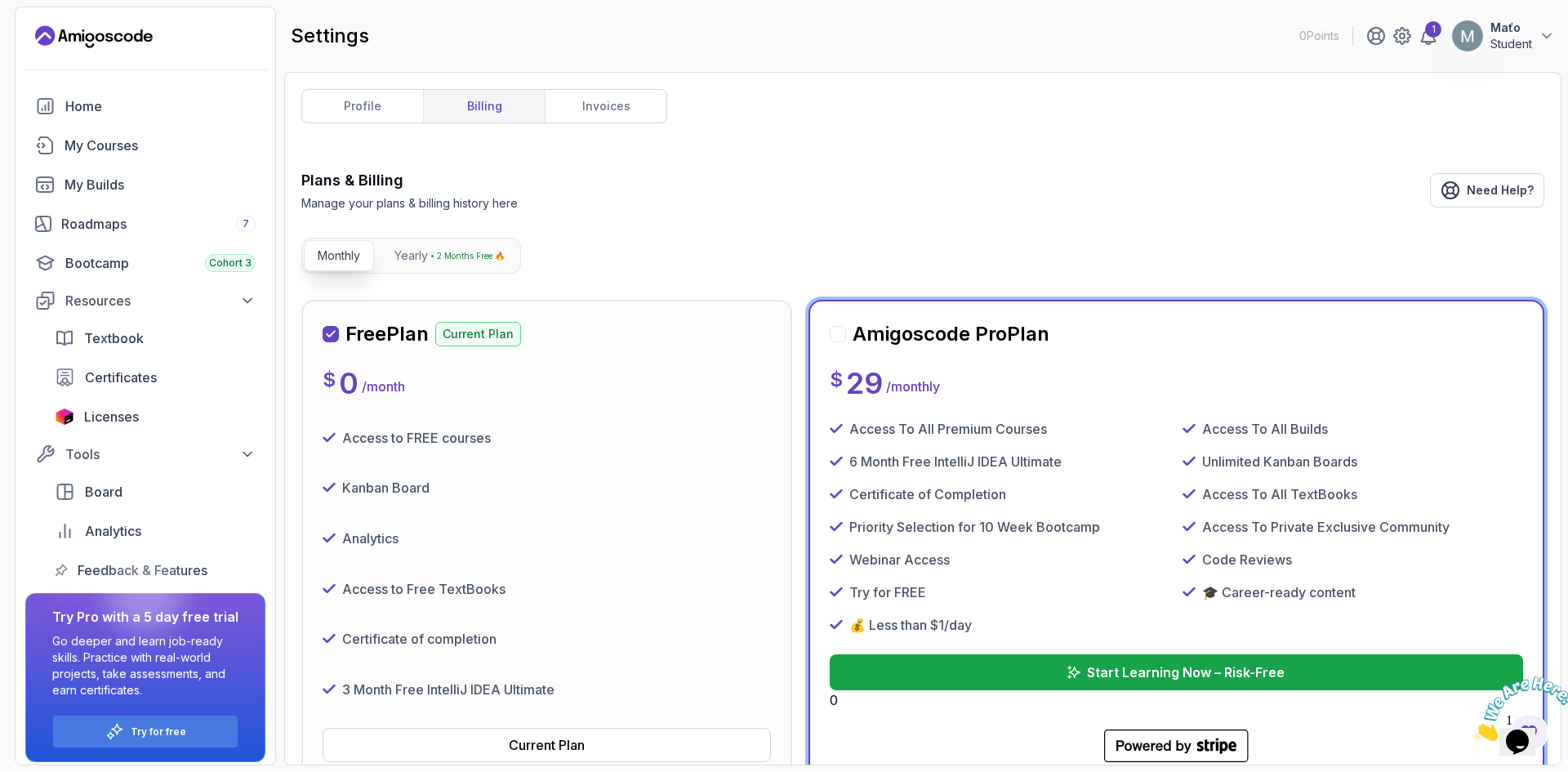
scroll to position [409, 0]
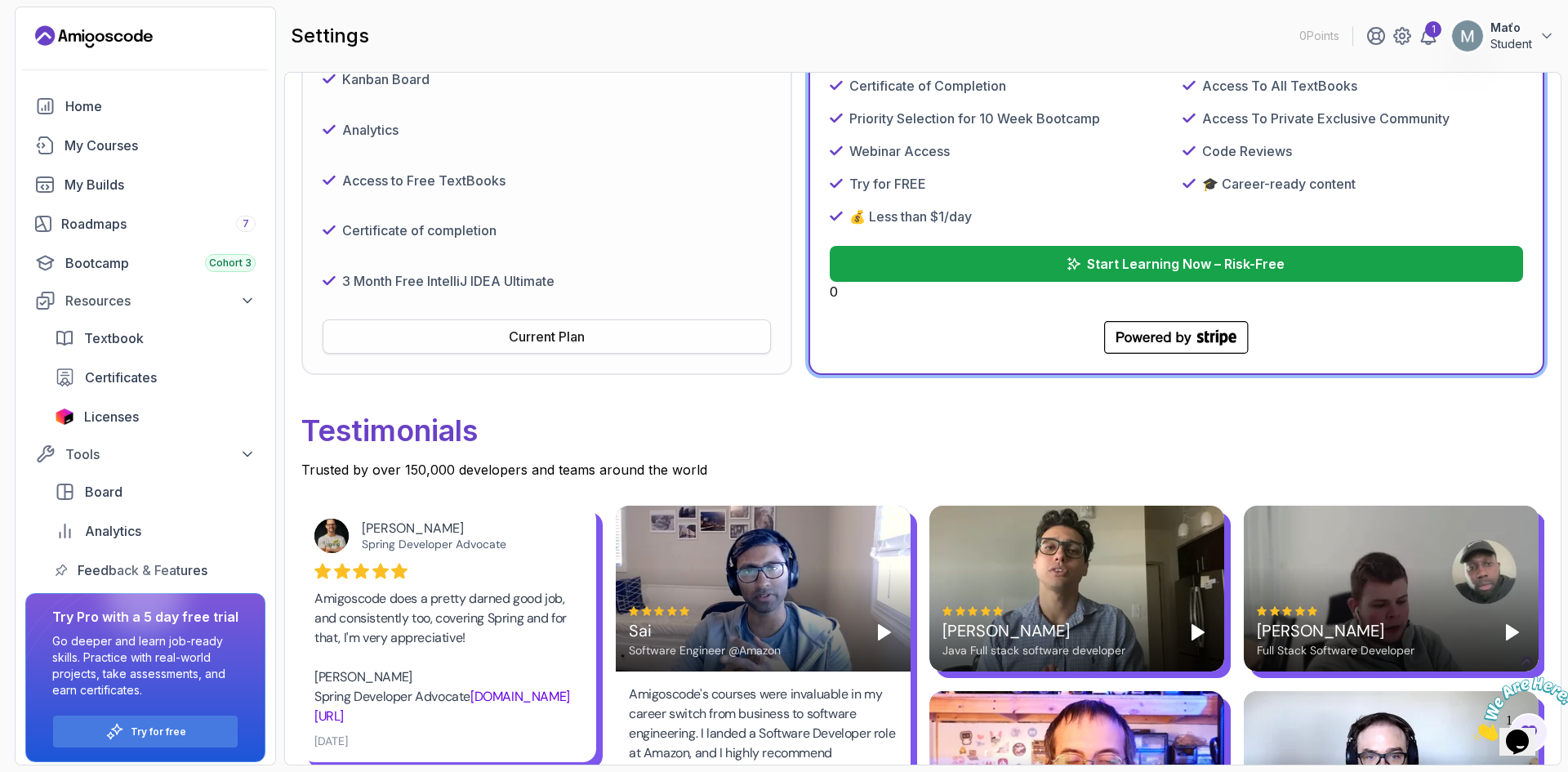
click at [546, 340] on div "Current Plan" at bounding box center [546, 337] width 76 height 20
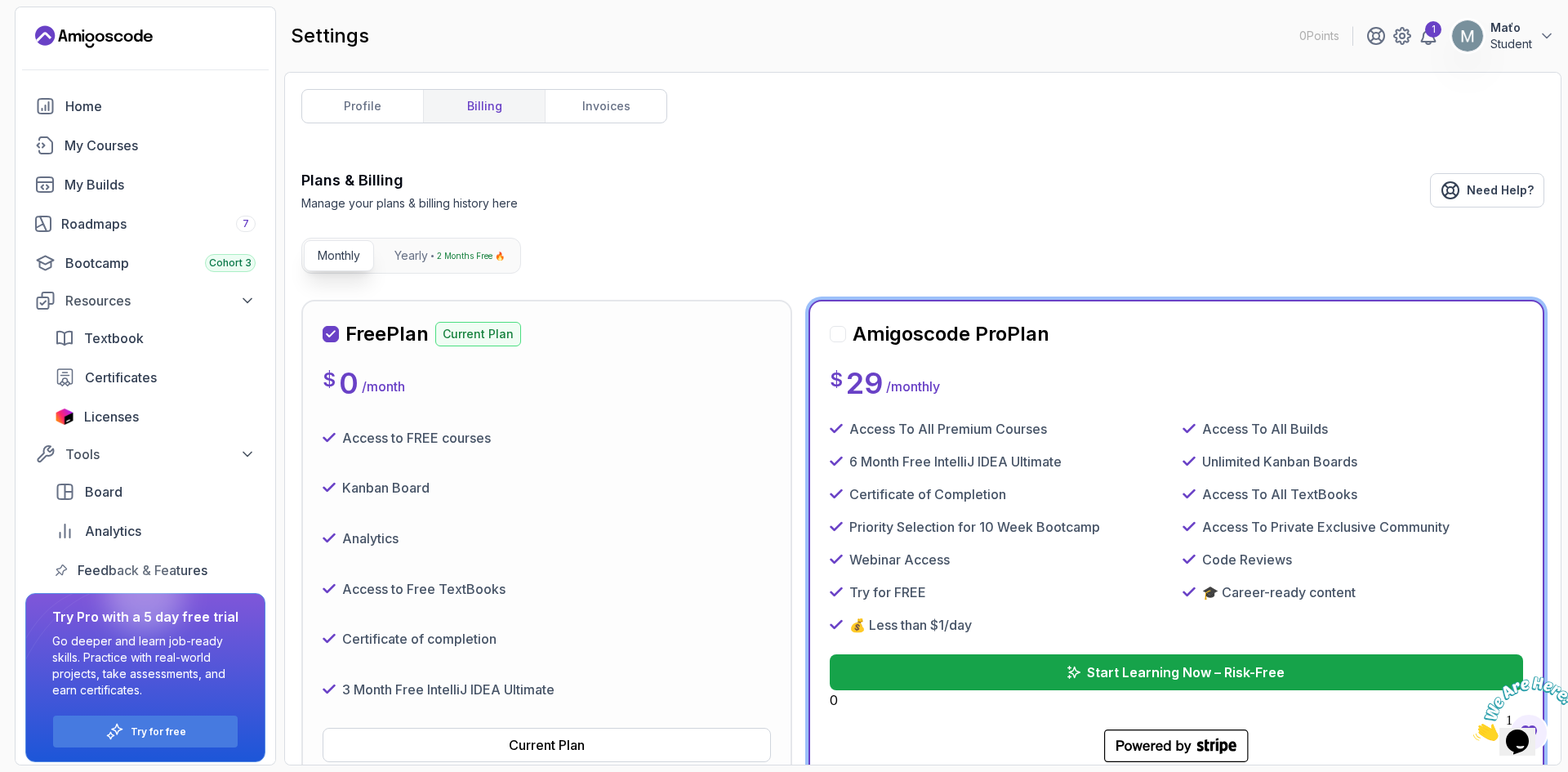
click at [541, 383] on div "$ 0 / month" at bounding box center [546, 382] width 449 height 32
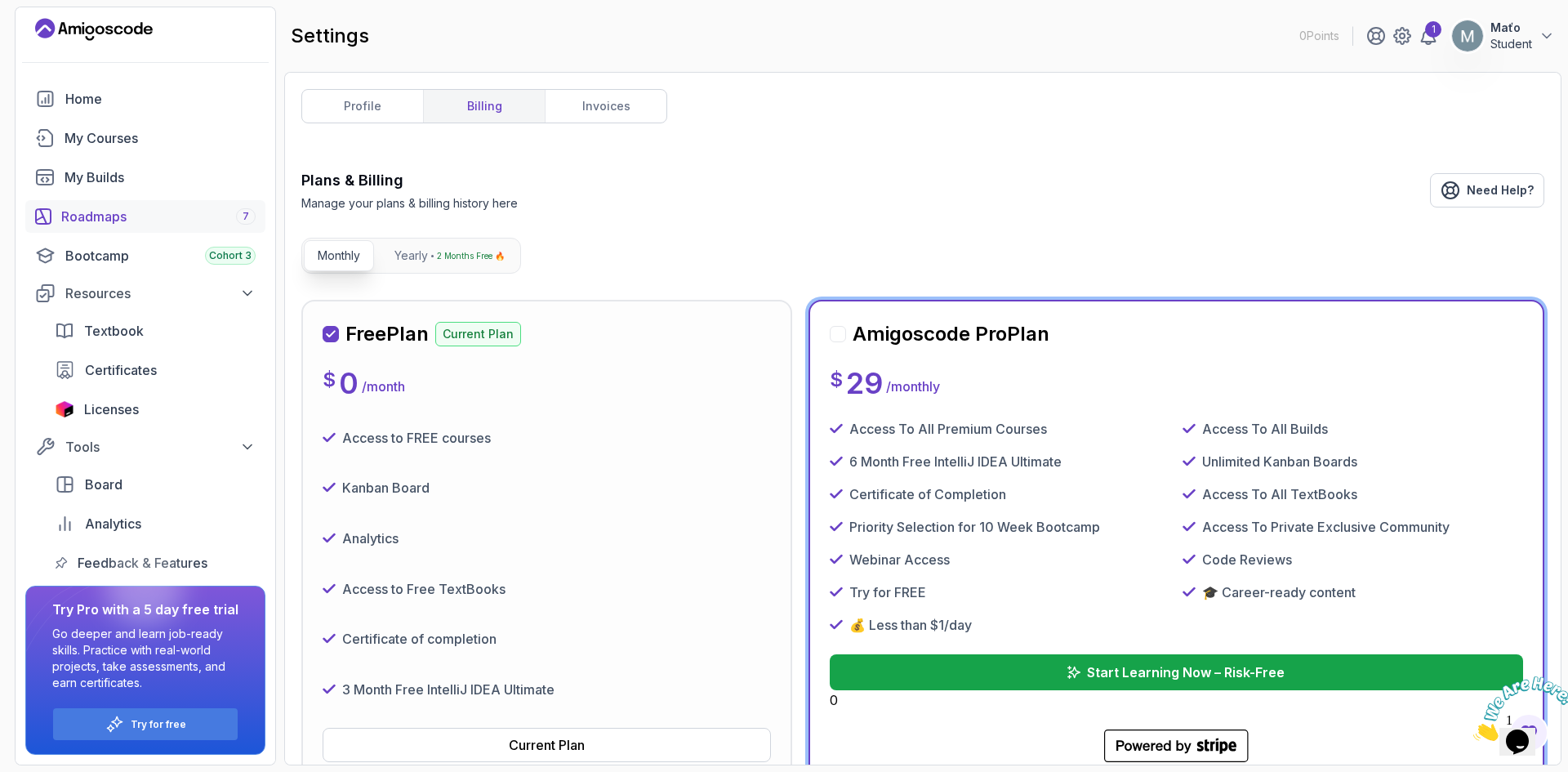
click at [153, 208] on div "Roadmaps 7" at bounding box center [158, 216] width 194 height 20
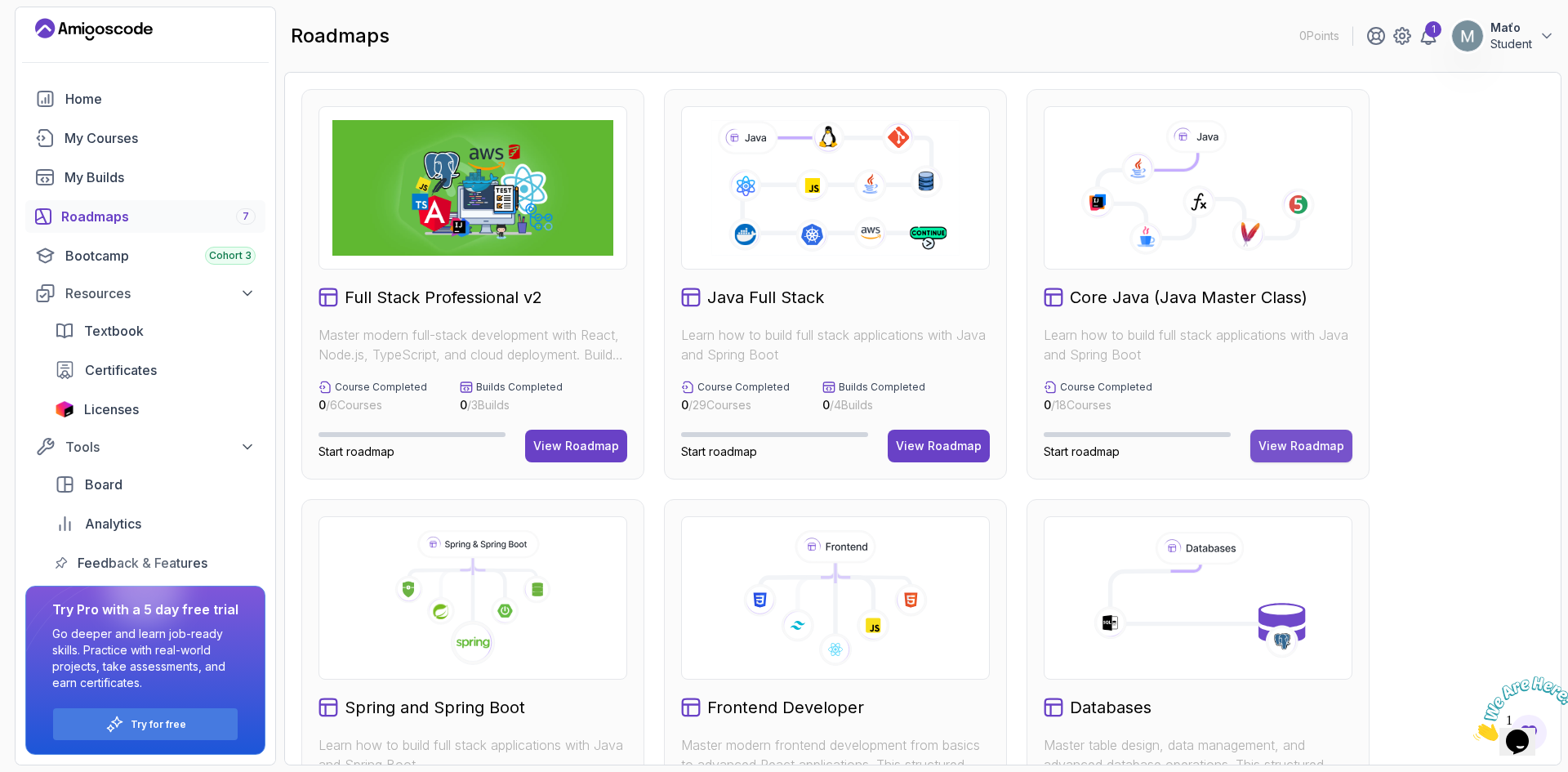
click at [1271, 439] on div "View Roadmap" at bounding box center [1300, 446] width 85 height 17
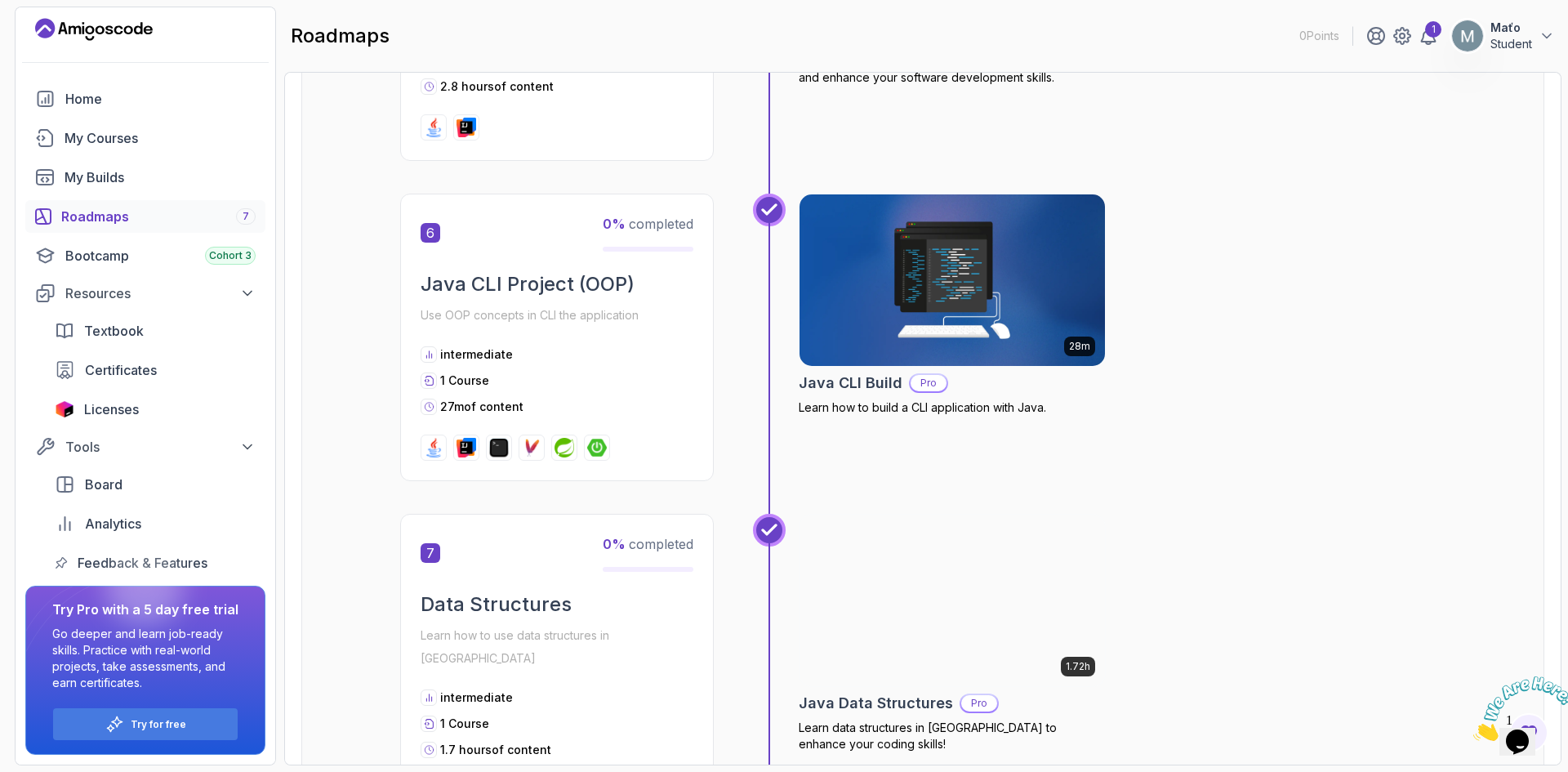
scroll to position [1905, 0]
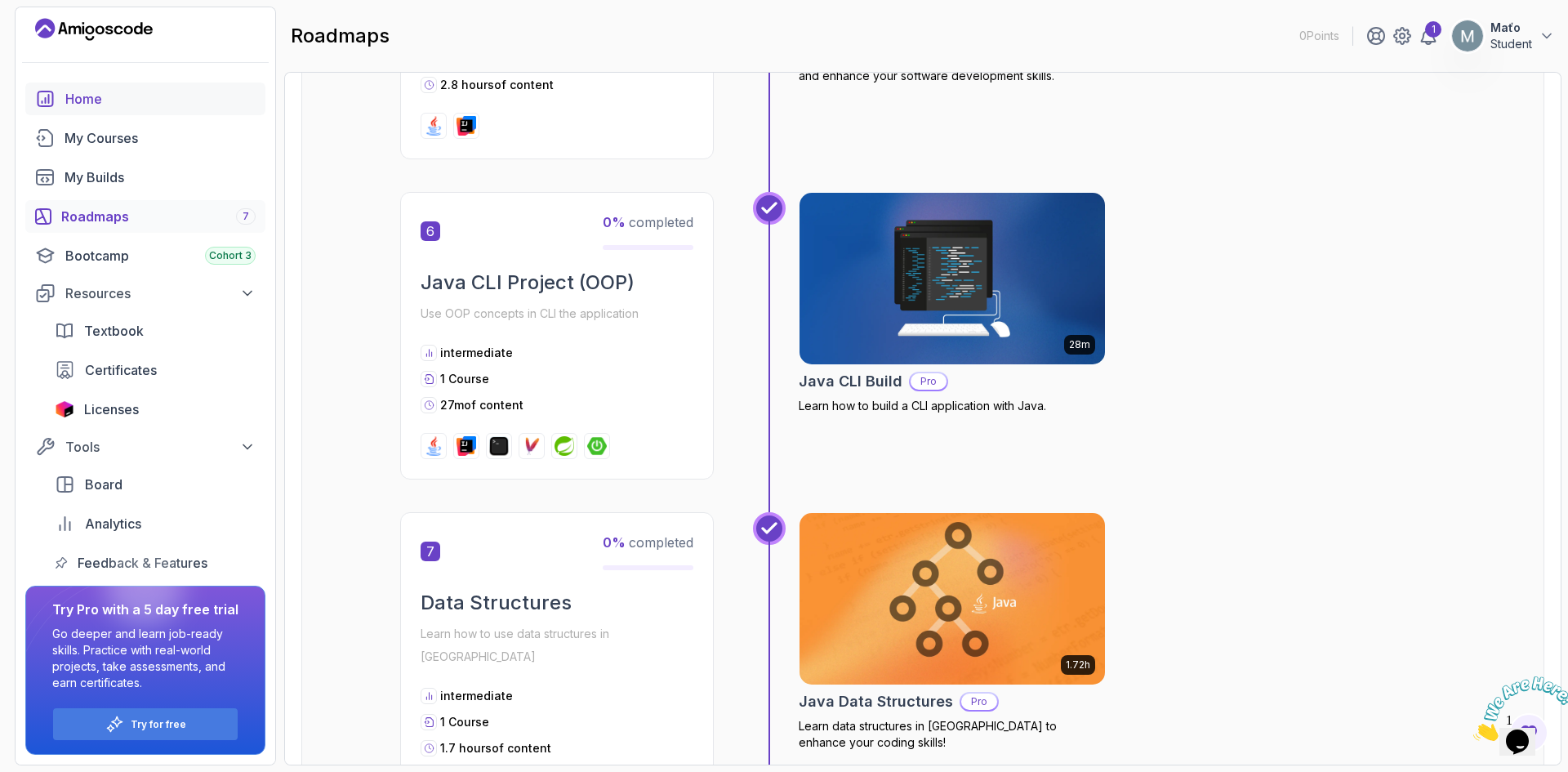
click at [86, 99] on div "Home" at bounding box center [161, 99] width 190 height 20
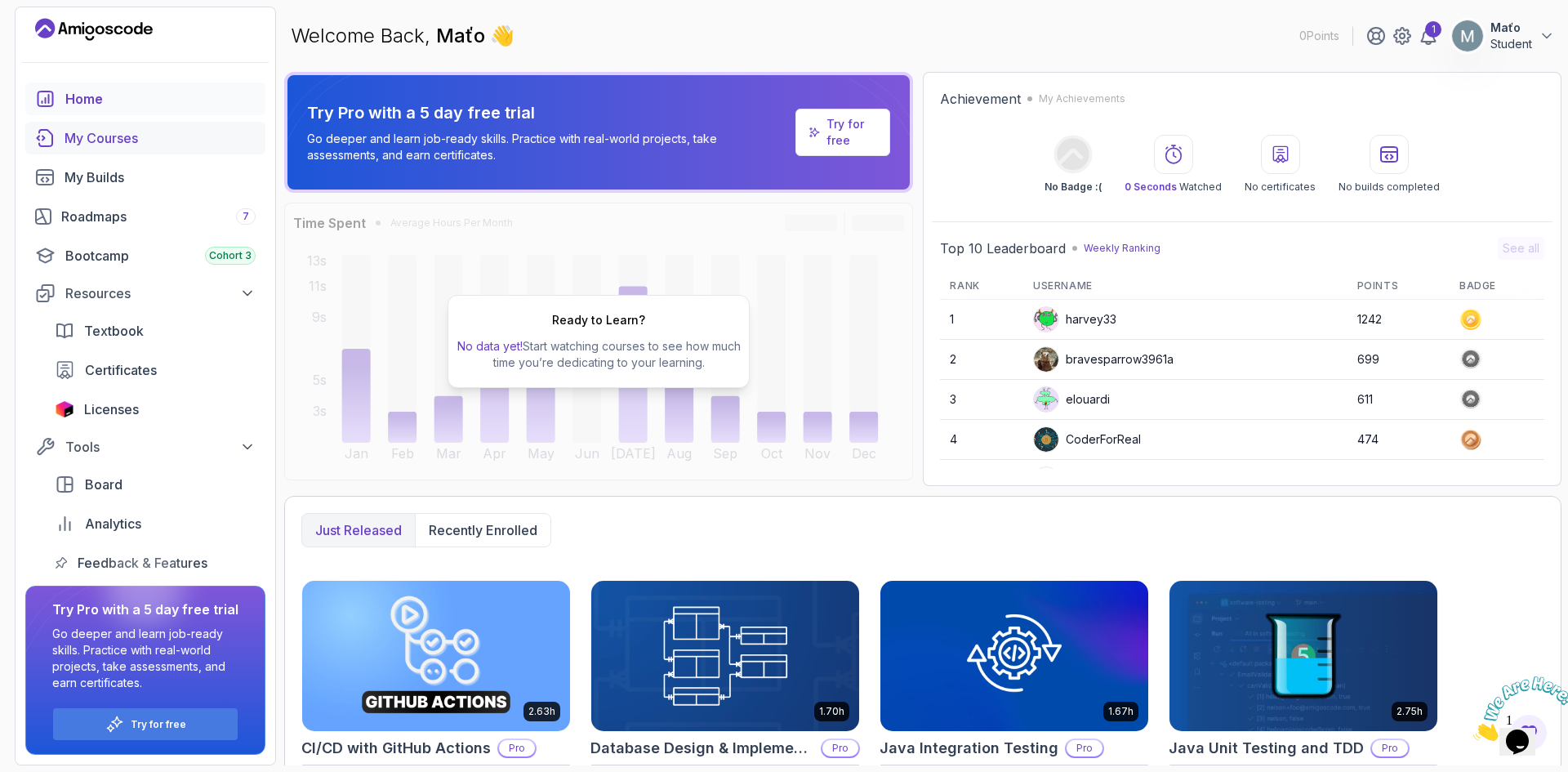
click at [112, 143] on div "My Courses" at bounding box center [160, 138] width 191 height 20
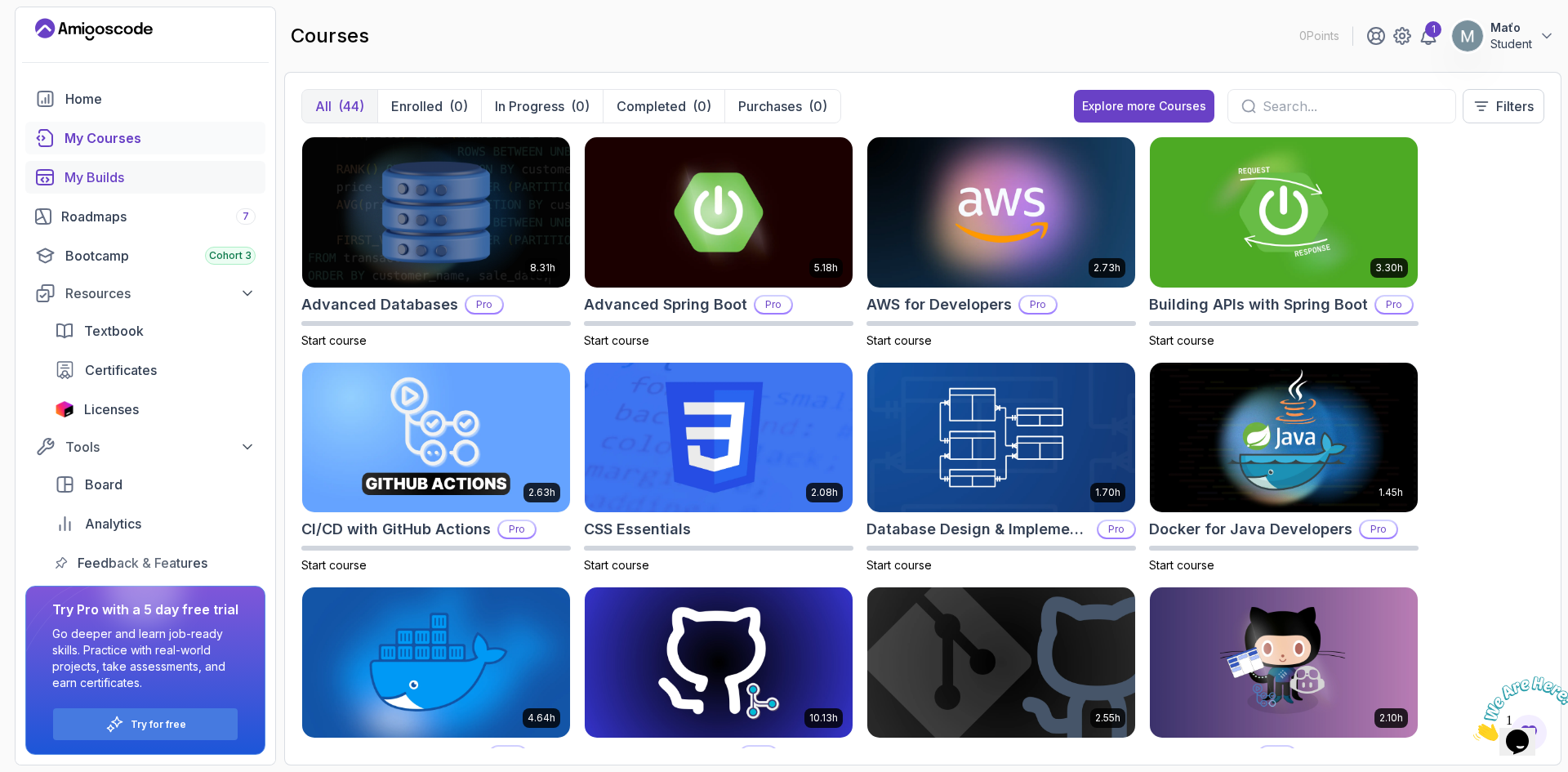
click at [145, 182] on div "My Builds" at bounding box center [160, 177] width 191 height 20
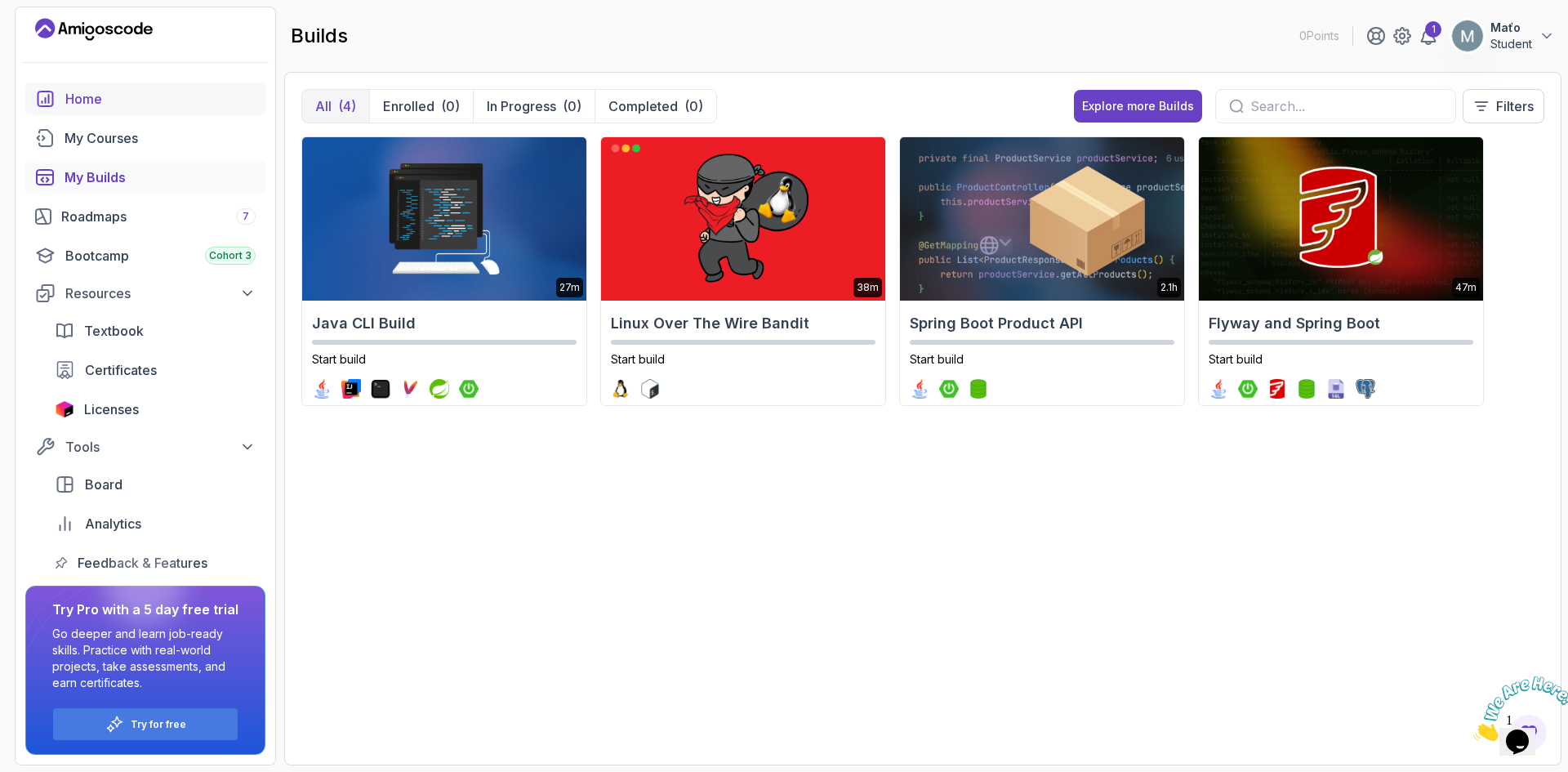
click at [152, 107] on div "Home" at bounding box center [161, 99] width 190 height 20
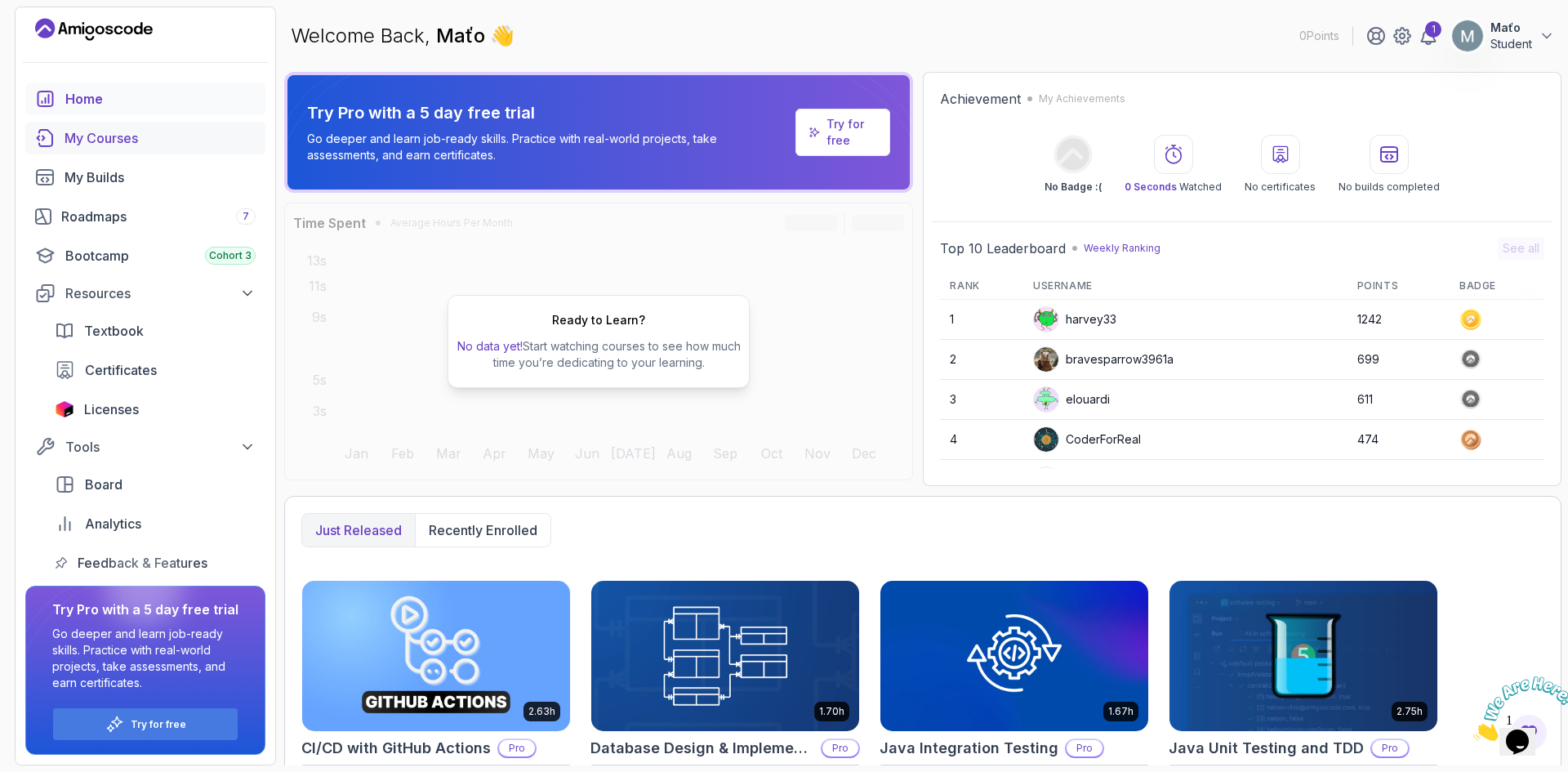
click at [146, 145] on div "My Courses" at bounding box center [160, 138] width 191 height 20
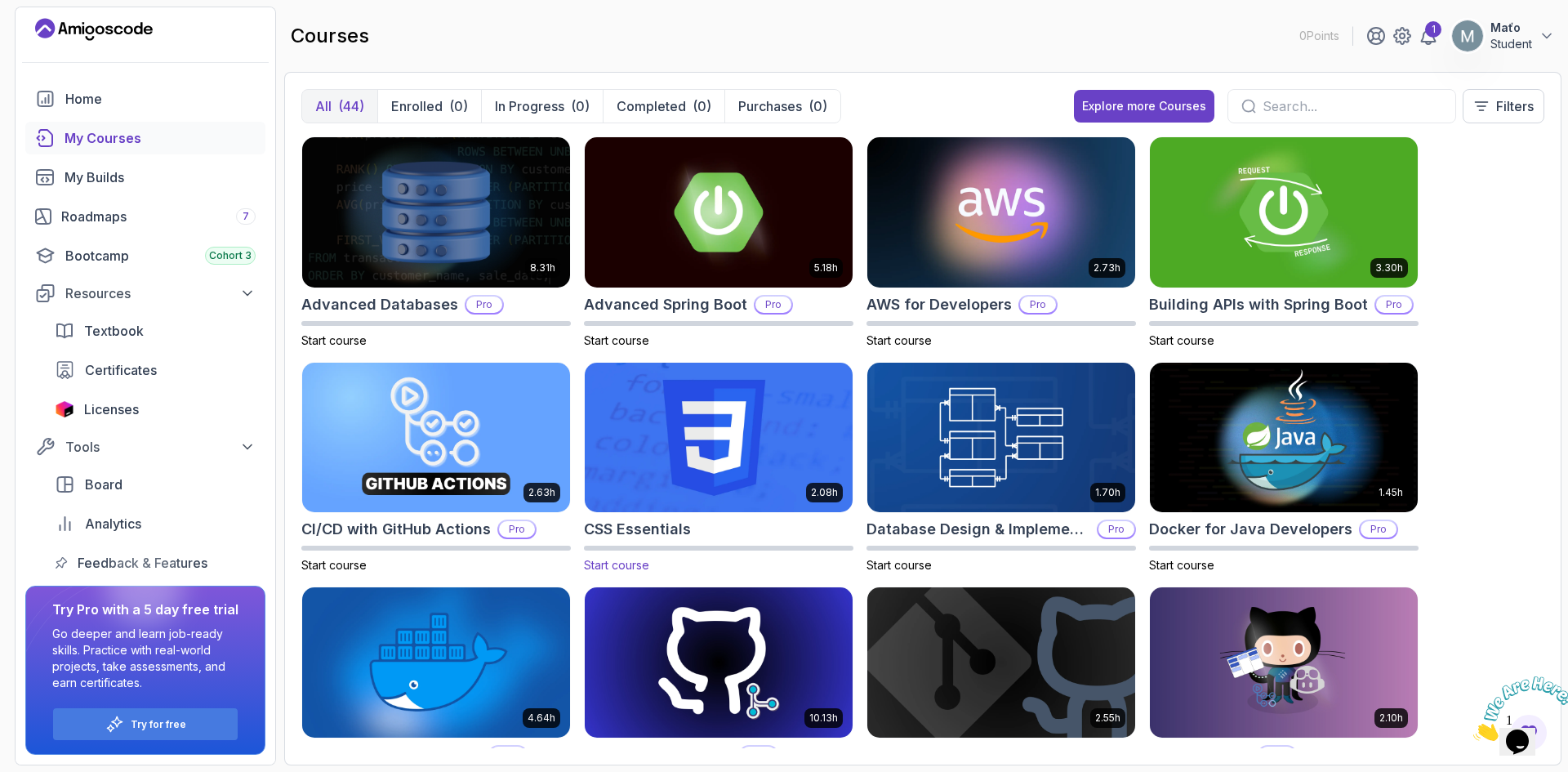
click at [709, 435] on img at bounding box center [719, 437] width 281 height 157
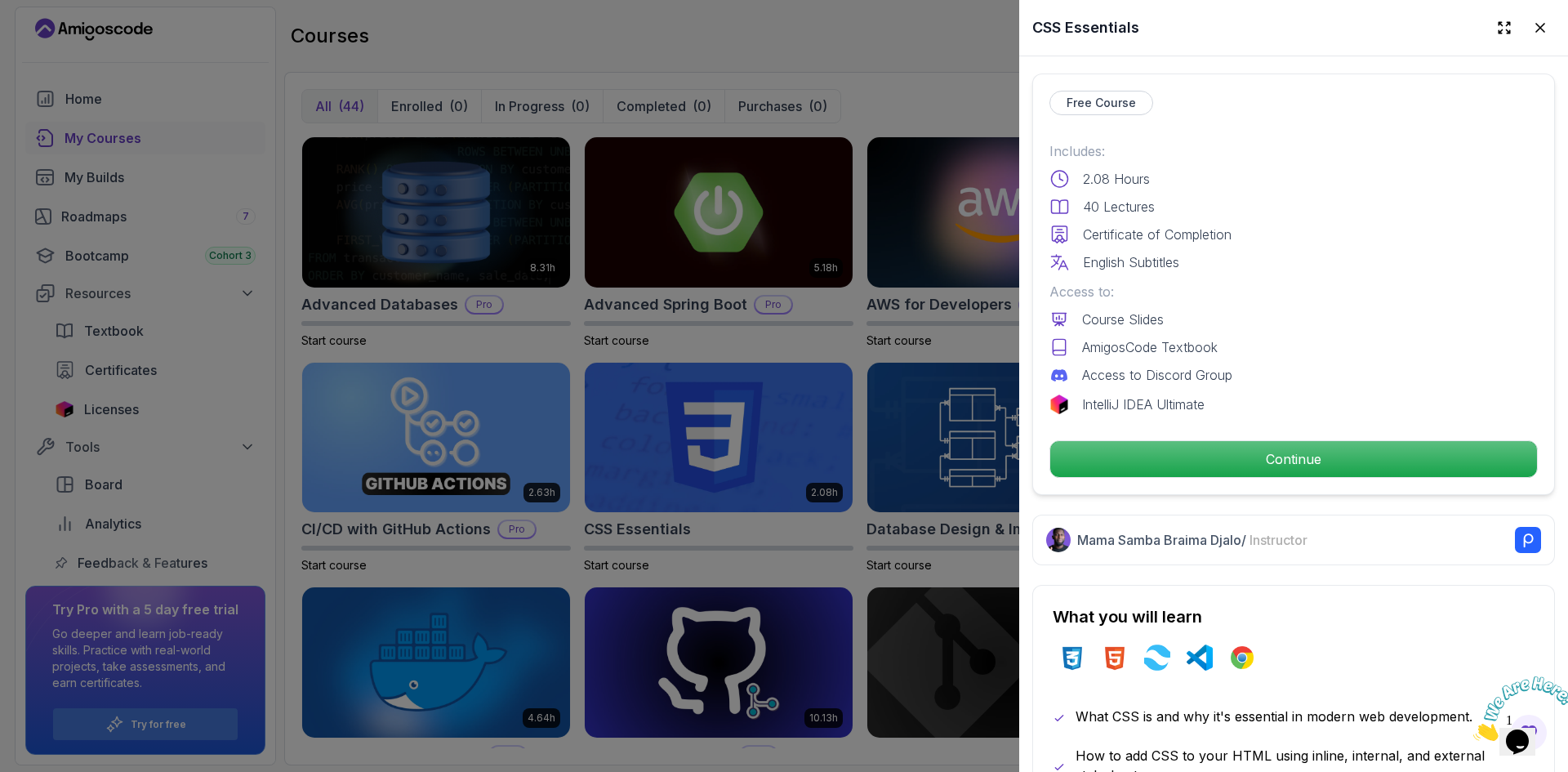
scroll to position [409, 0]
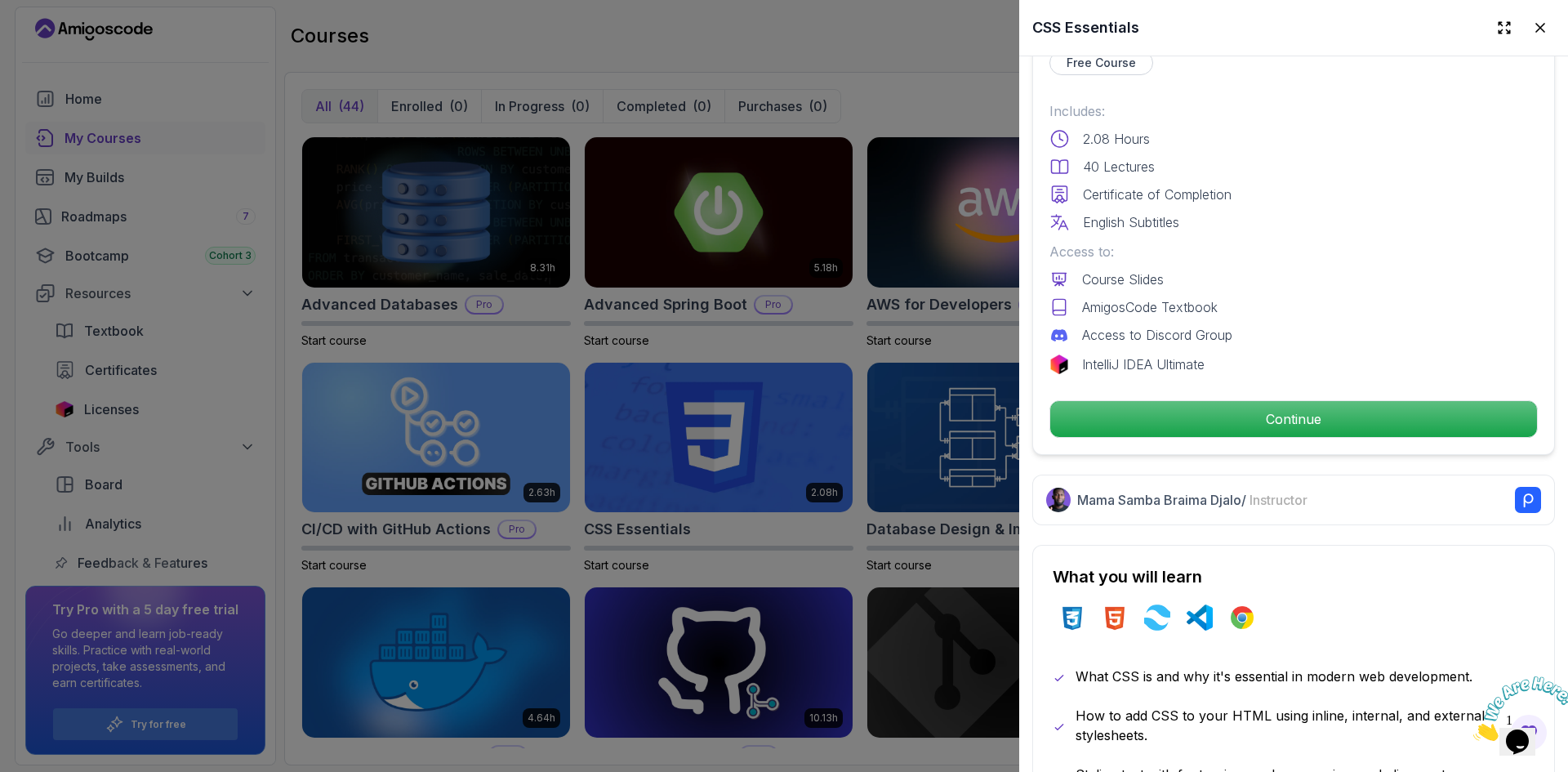
click at [1296, 487] on div "Mama Samba Braima Djalo / Instructor" at bounding box center [1309, 500] width 463 height 27
click at [1323, 507] on div "Mama Samba Braima Djalo / Instructor" at bounding box center [1293, 500] width 522 height 51
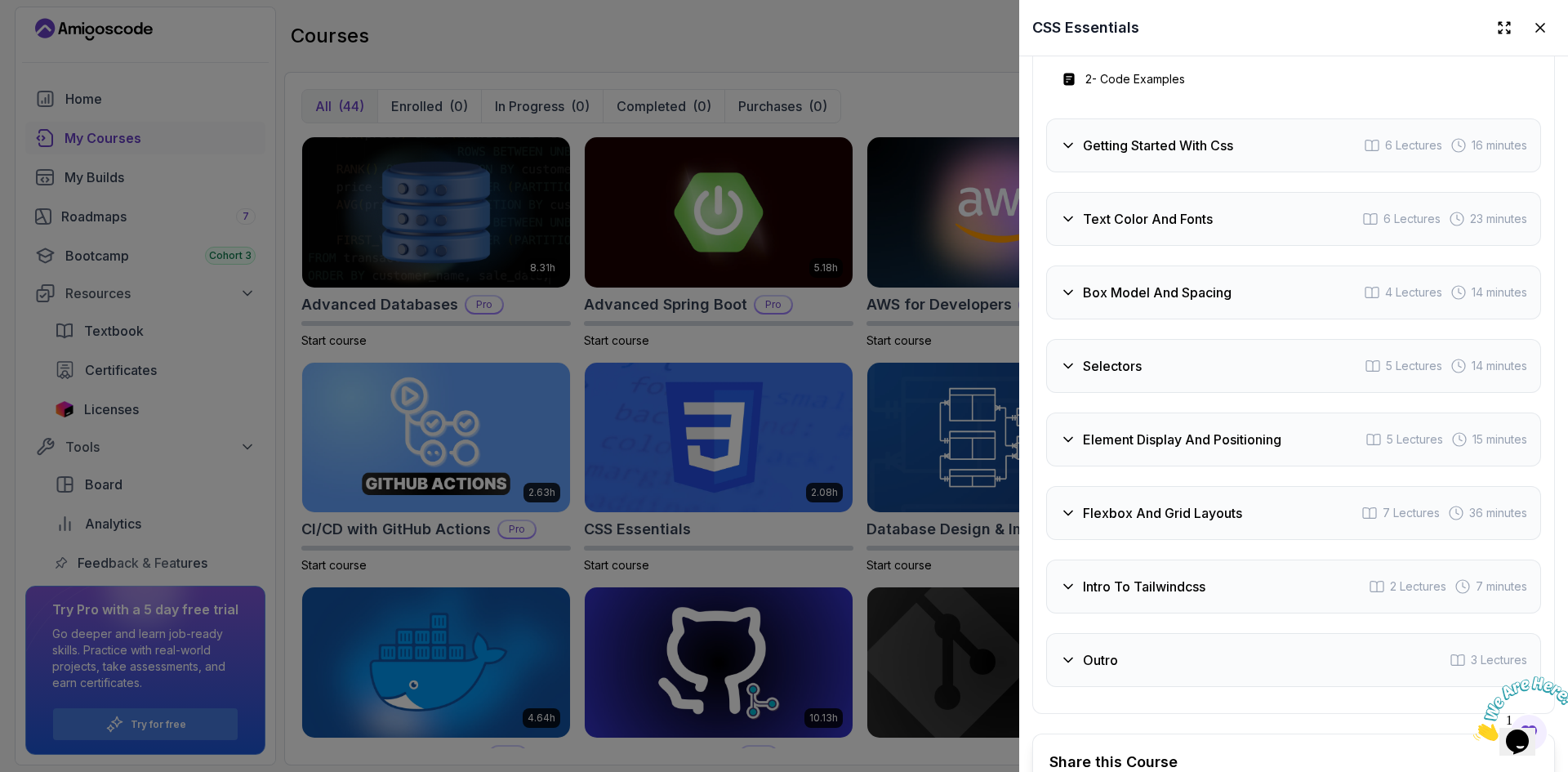
scroll to position [2972, 0]
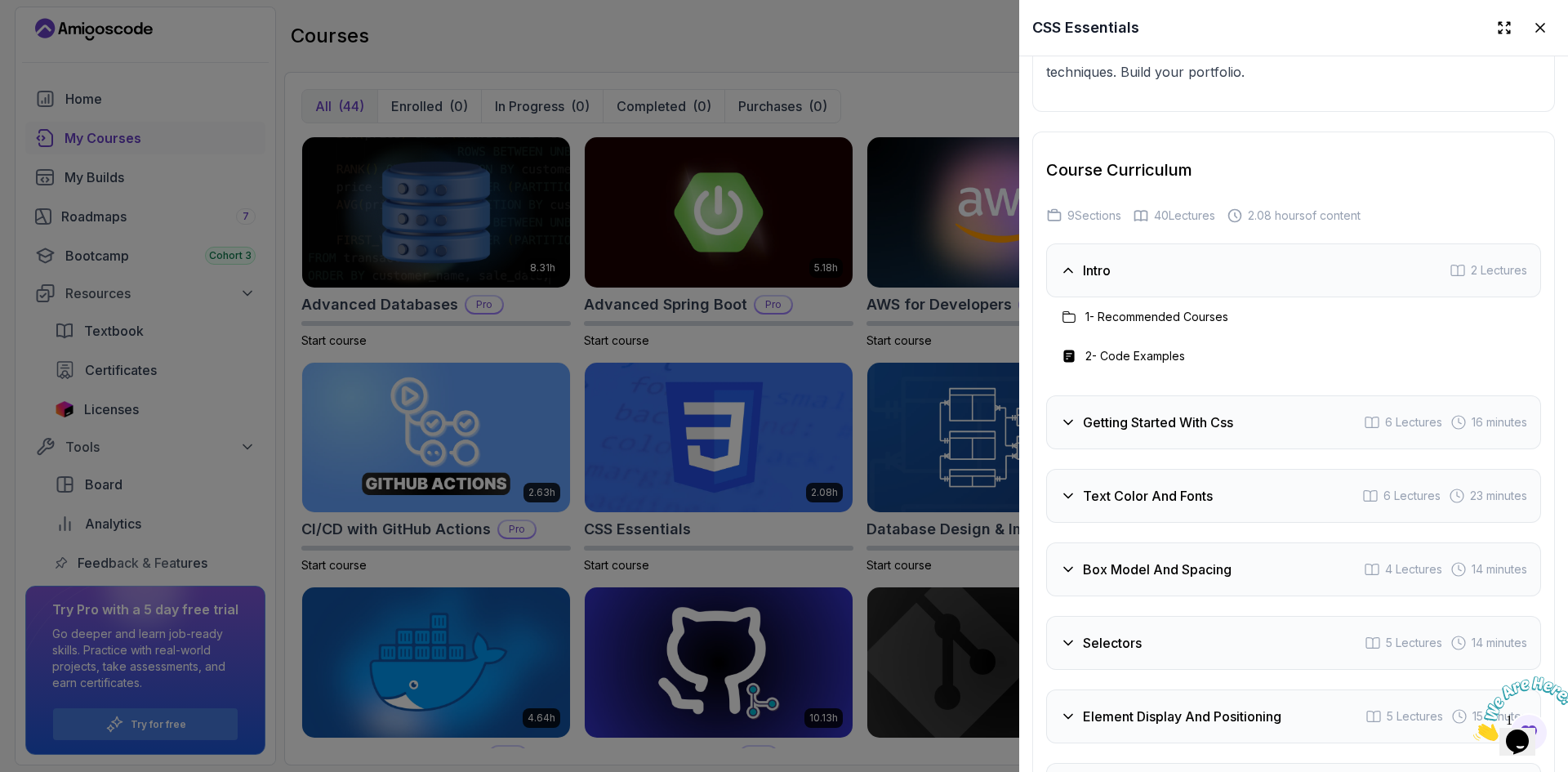
click at [1250, 449] on div "Getting Started With Css 6 Lectures 16 minutes" at bounding box center [1293, 421] width 495 height 54
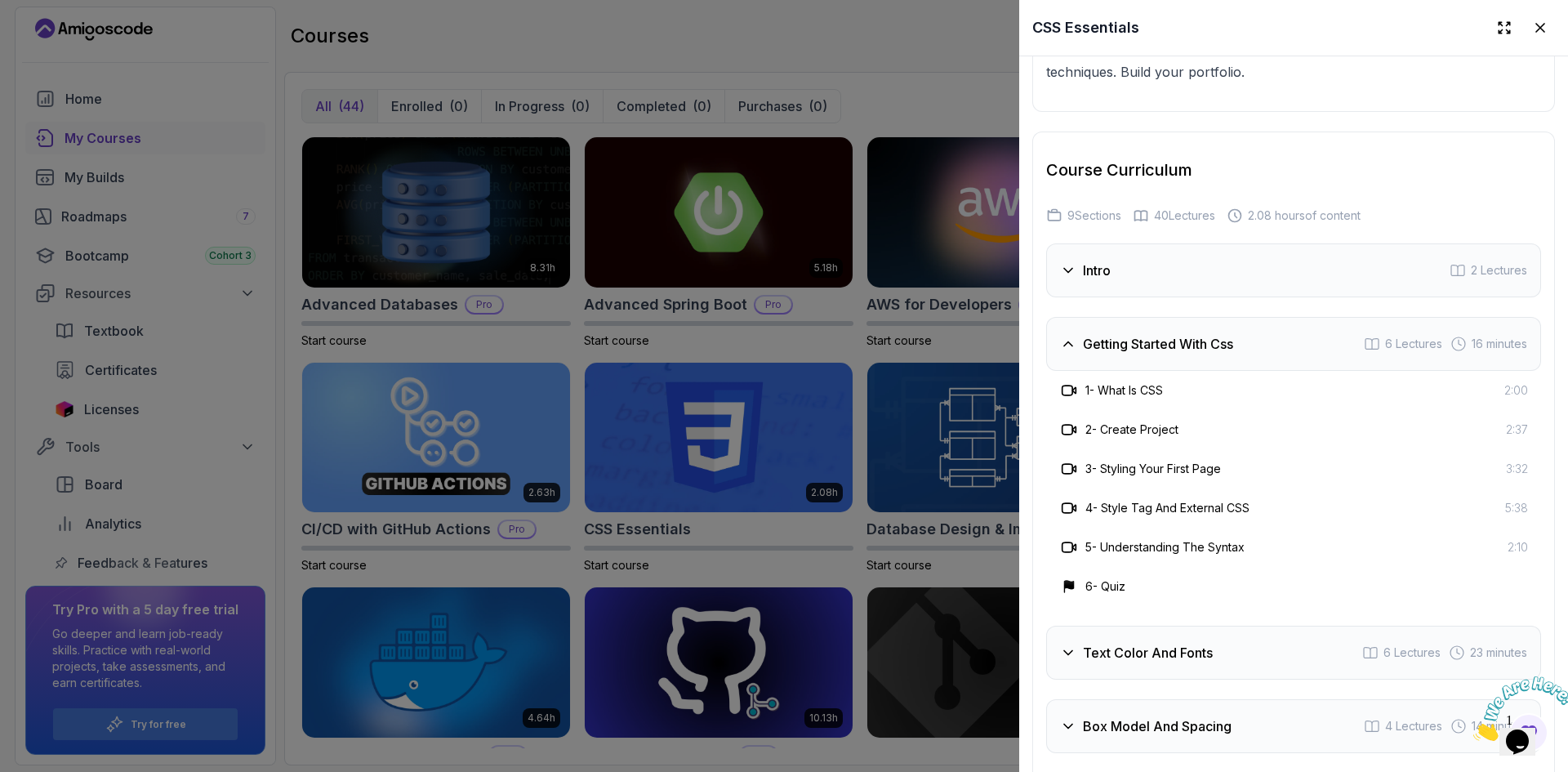
click at [1175, 400] on div "1 - What Is CSS 2:00" at bounding box center [1292, 390] width 468 height 20
click at [1113, 410] on div "1 - What Is CSS 2:00" at bounding box center [1293, 391] width 495 height 39
click at [1108, 399] on h3 "1 - What Is CSS" at bounding box center [1123, 390] width 78 height 17
click at [1066, 399] on icon at bounding box center [1068, 390] width 17 height 17
click at [1305, 298] on div "Intro 2 Lectures" at bounding box center [1293, 270] width 495 height 54
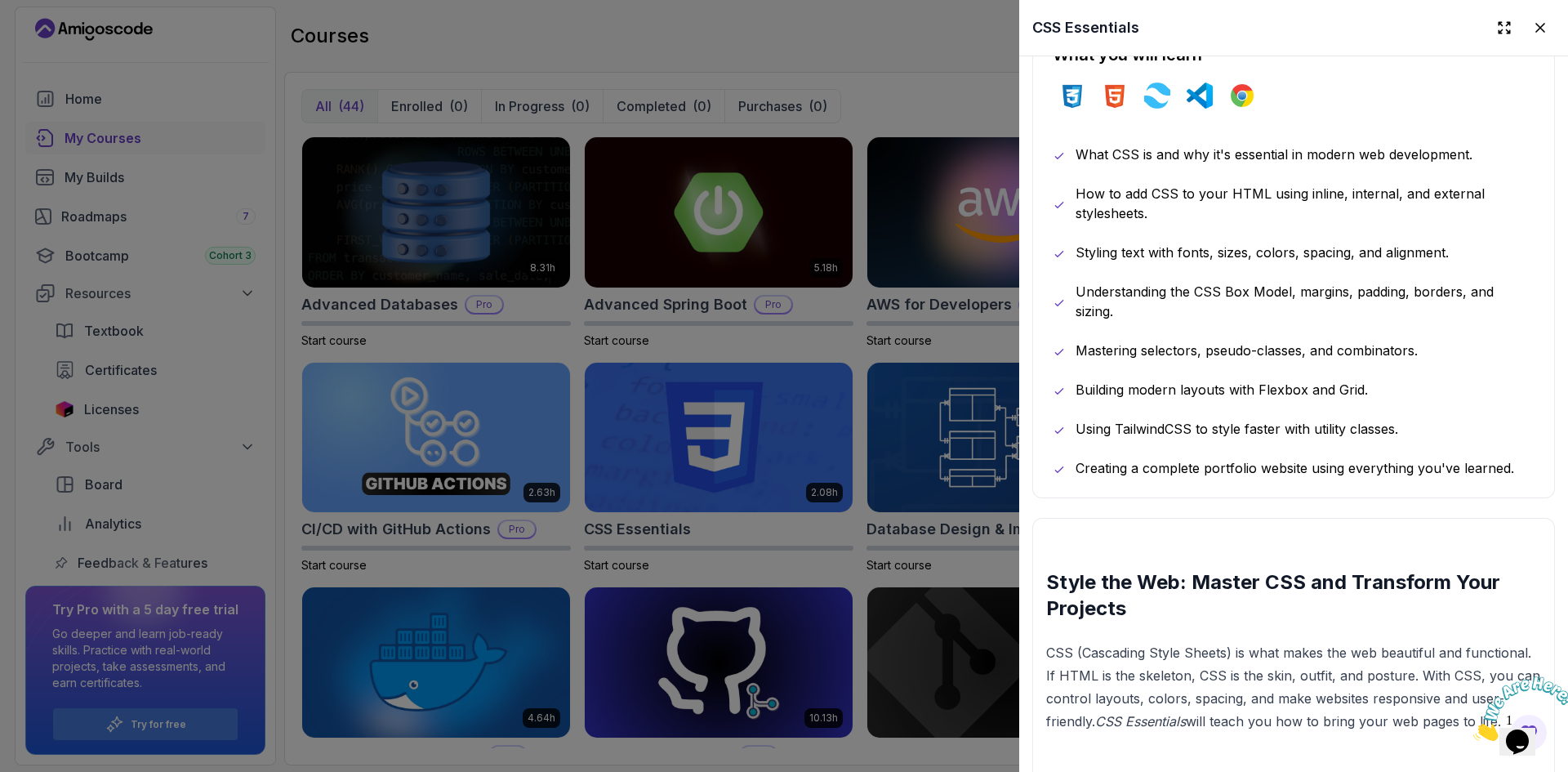
scroll to position [522, 0]
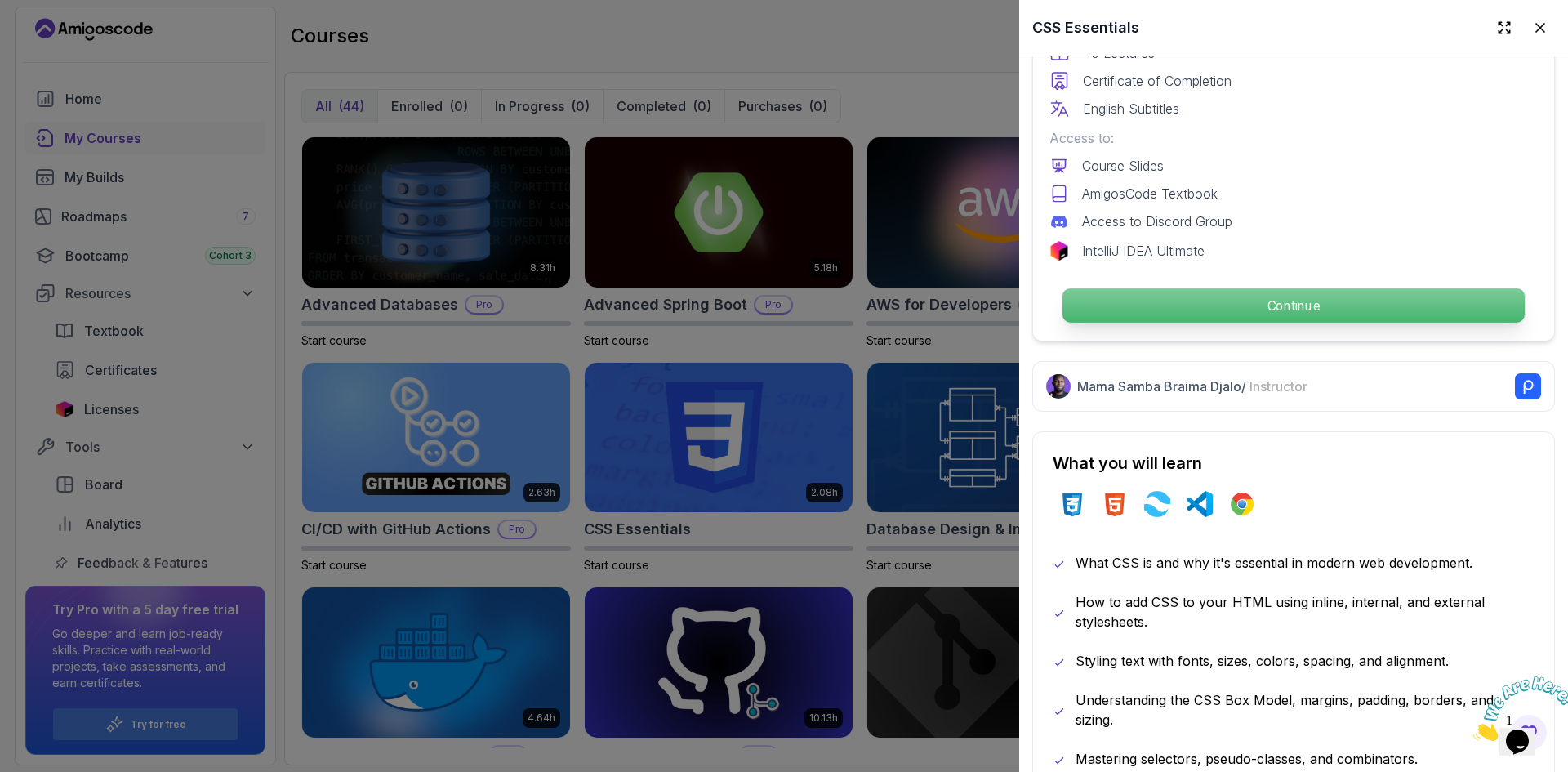
click at [1214, 294] on p "Continue" at bounding box center [1293, 305] width 462 height 34
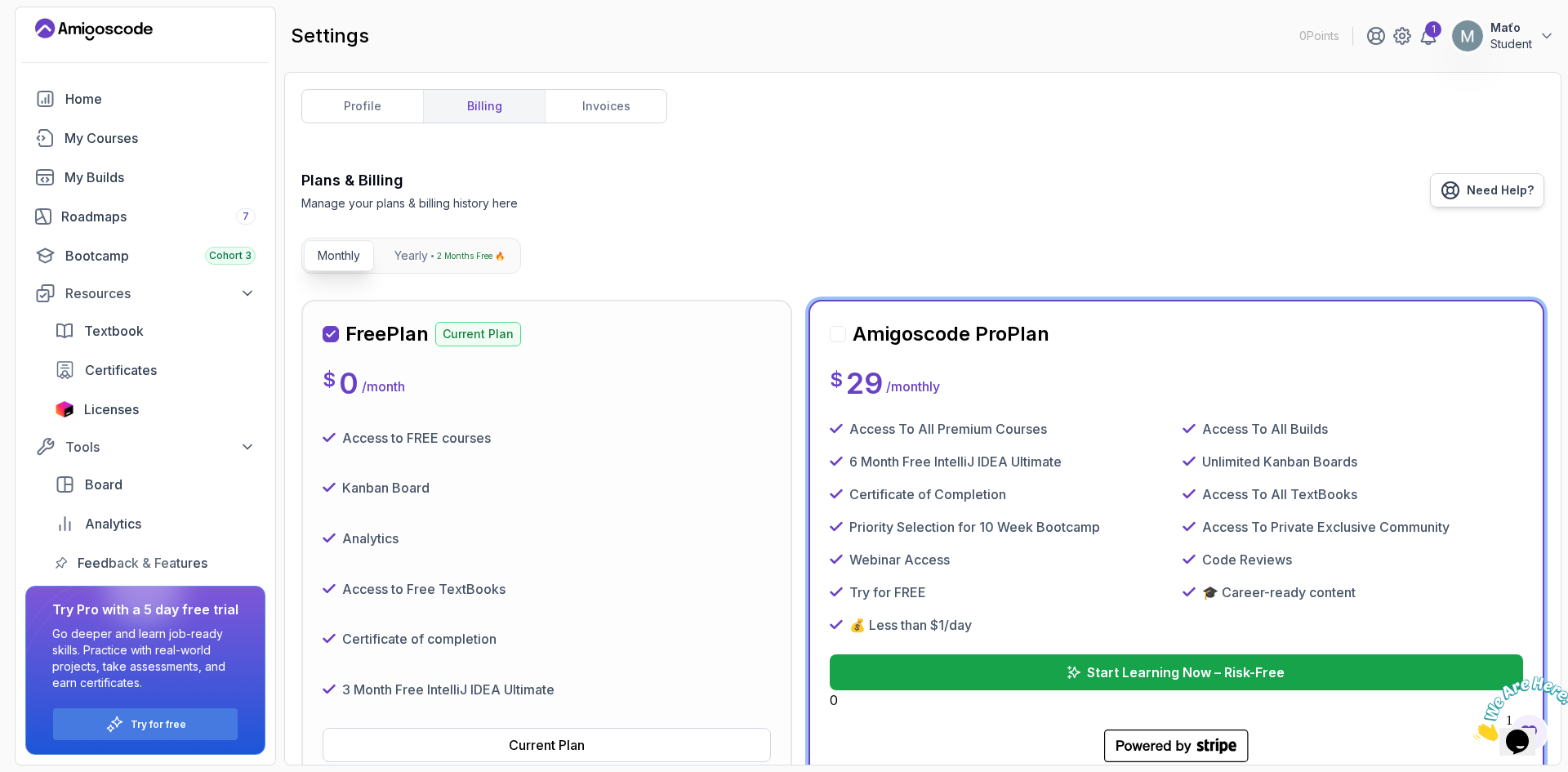
click at [1495, 185] on span "Need Help?" at bounding box center [1499, 190] width 67 height 17
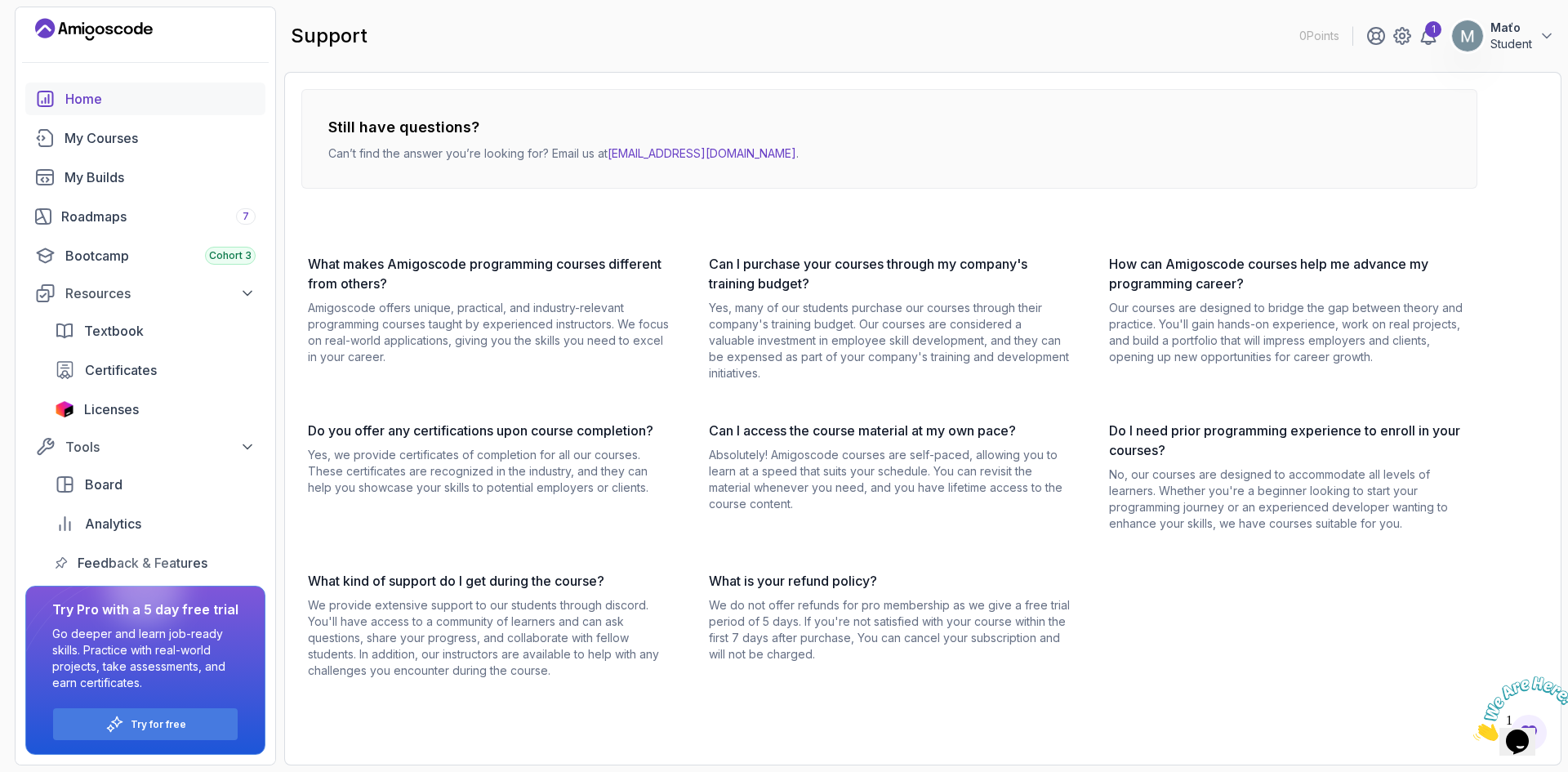
click at [110, 102] on div "Home" at bounding box center [161, 99] width 190 height 20
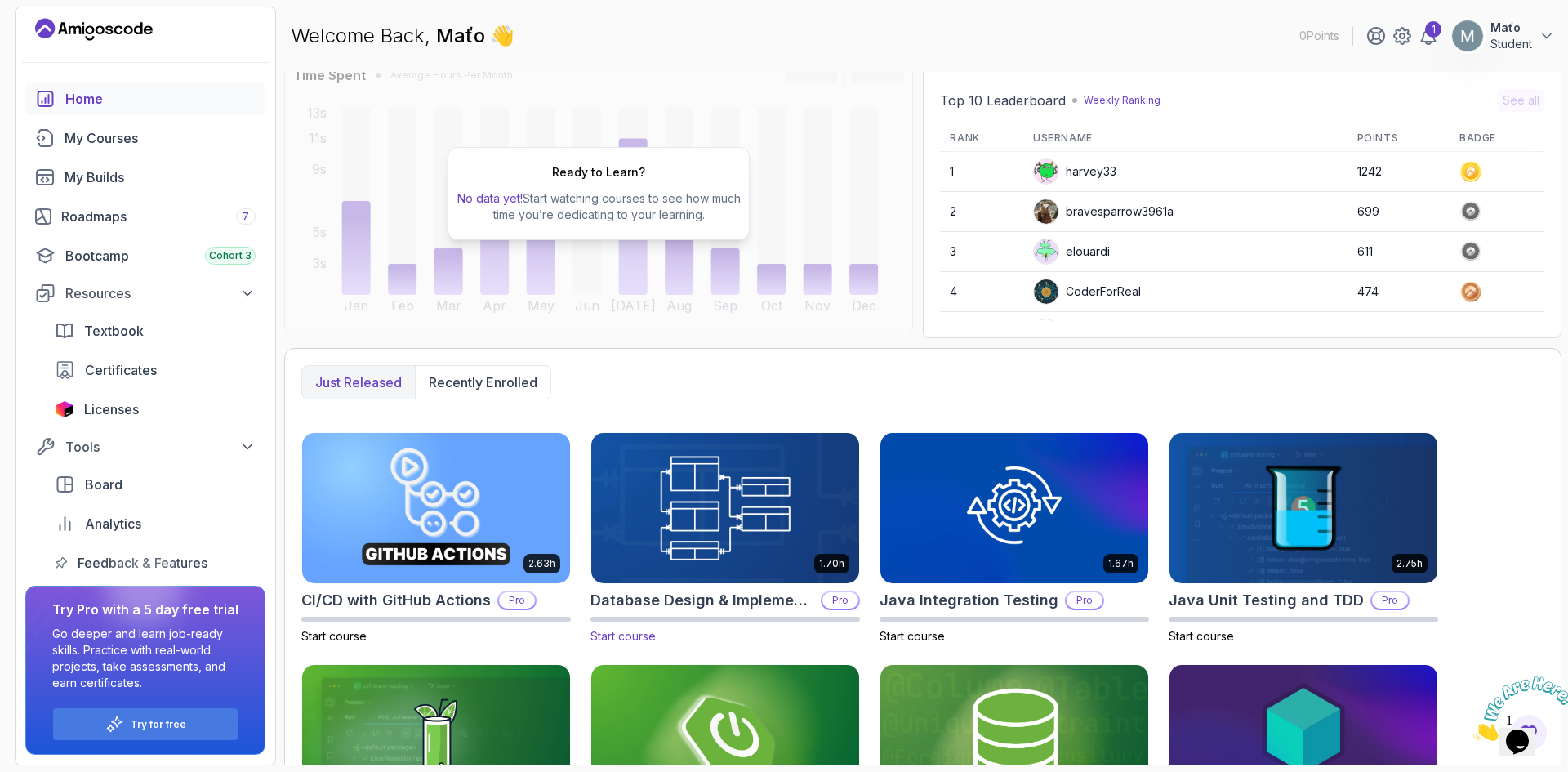
scroll to position [275, 0]
